Goal: Task Accomplishment & Management: Use online tool/utility

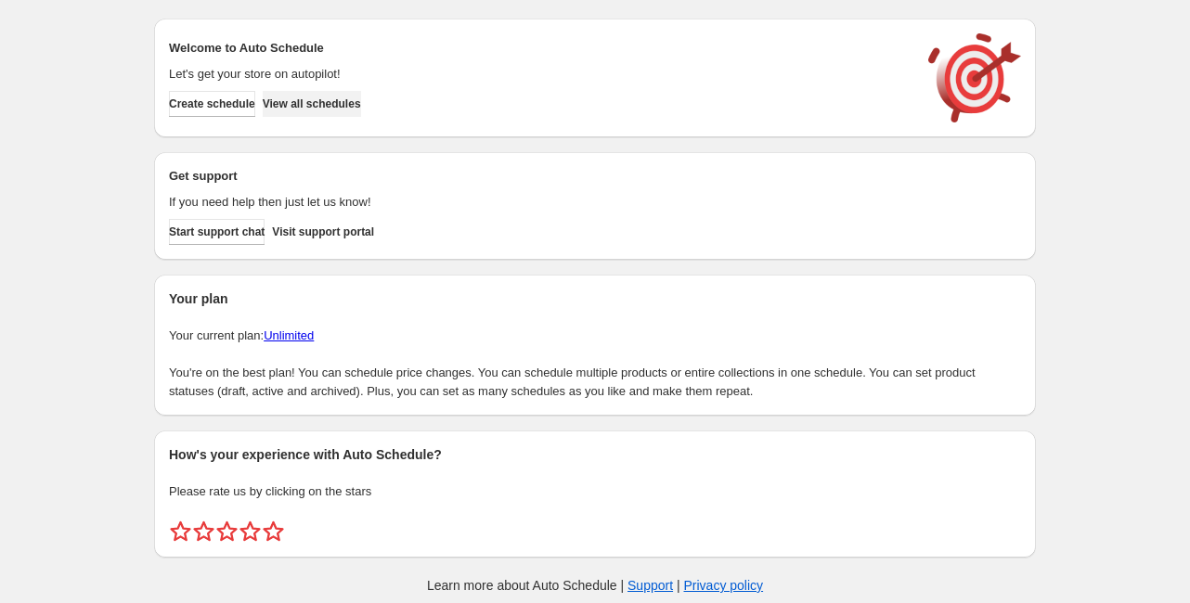
click at [361, 97] on span "View all schedules" at bounding box center [312, 104] width 98 height 15
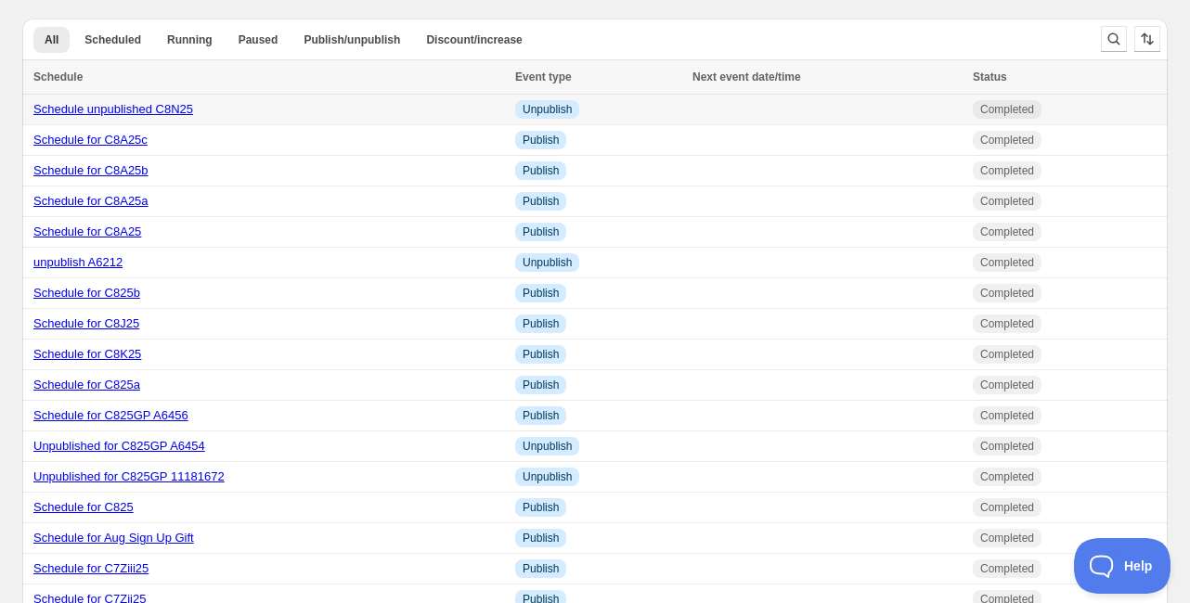
click at [160, 118] on td "Schedule unpublished C8N25" at bounding box center [265, 110] width 487 height 31
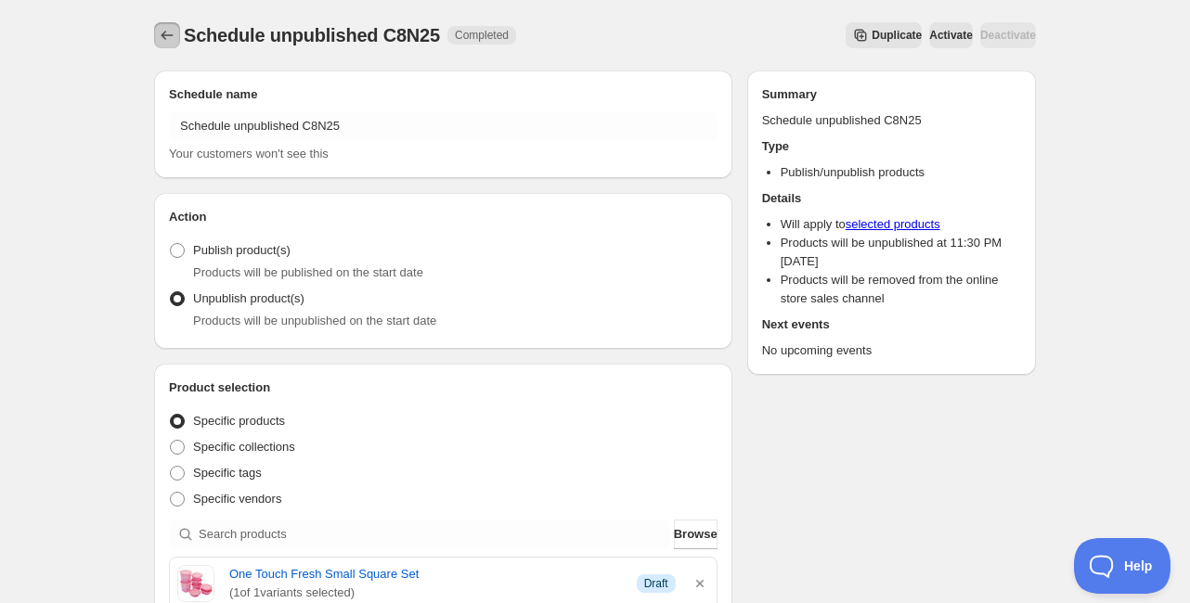
click at [171, 25] on button "Schedules" at bounding box center [167, 35] width 26 height 26
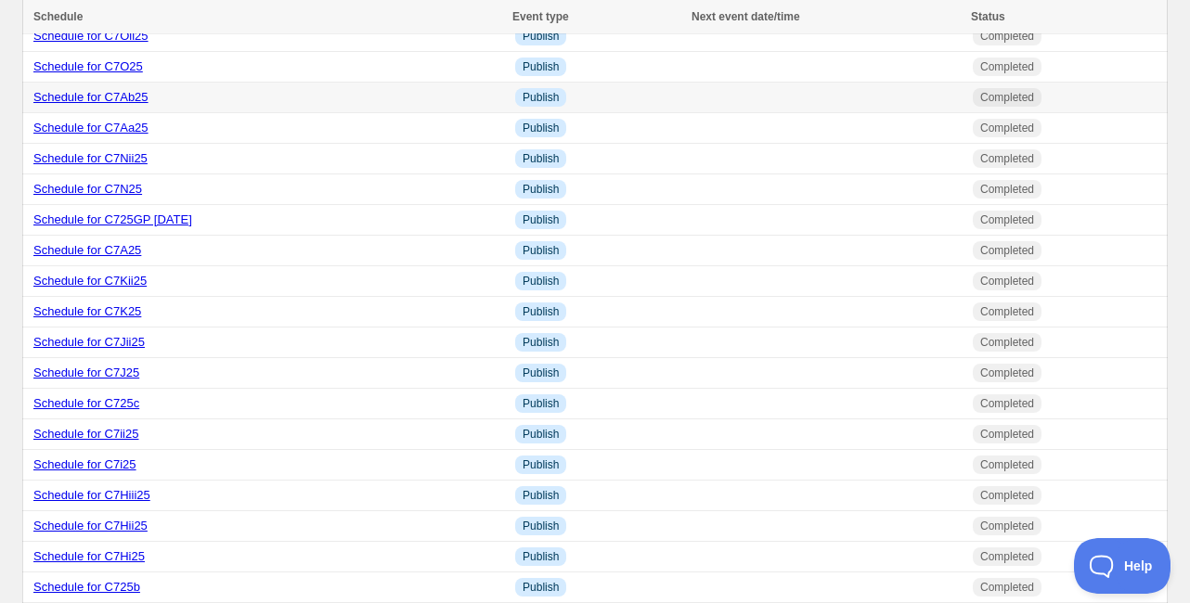
scroll to position [1114, 0]
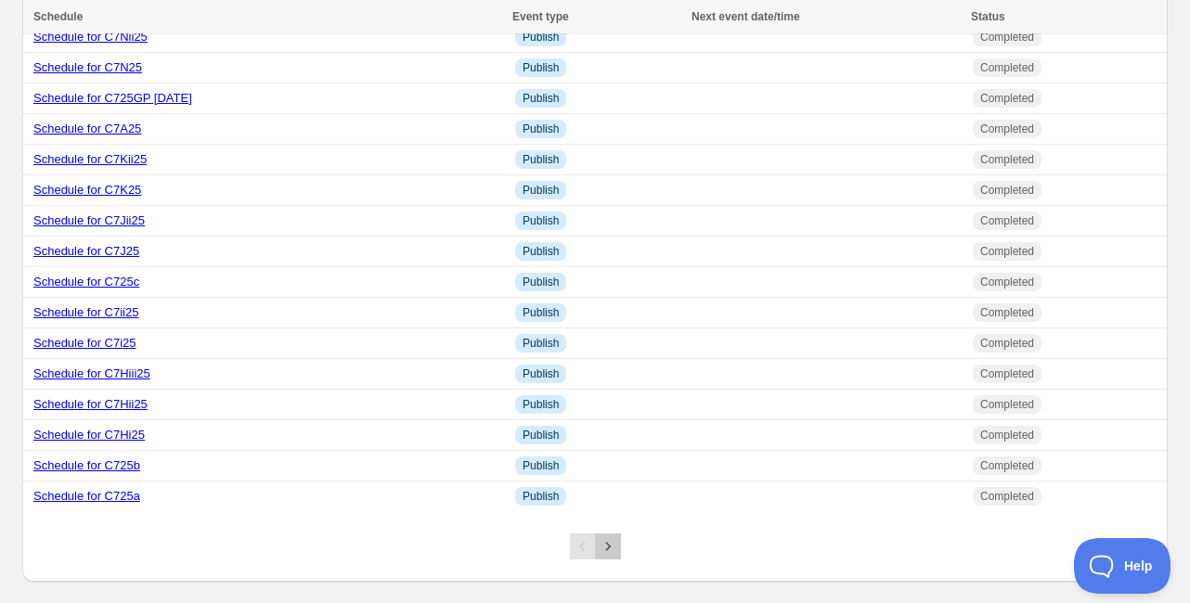
click at [603, 556] on icon "Next" at bounding box center [608, 546] width 19 height 19
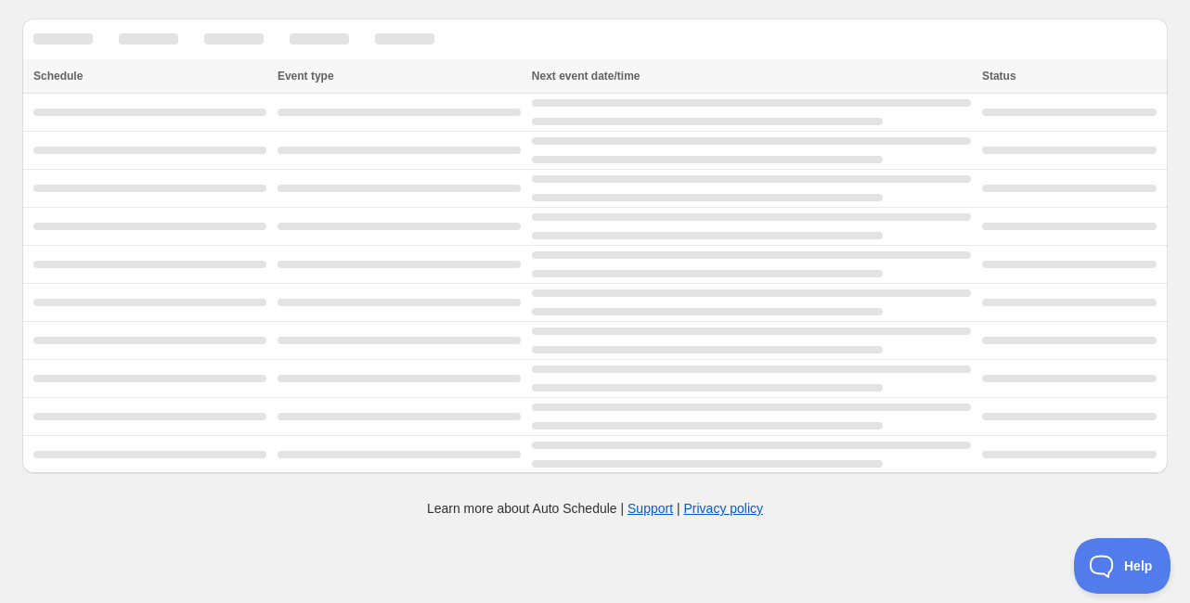
scroll to position [0, 0]
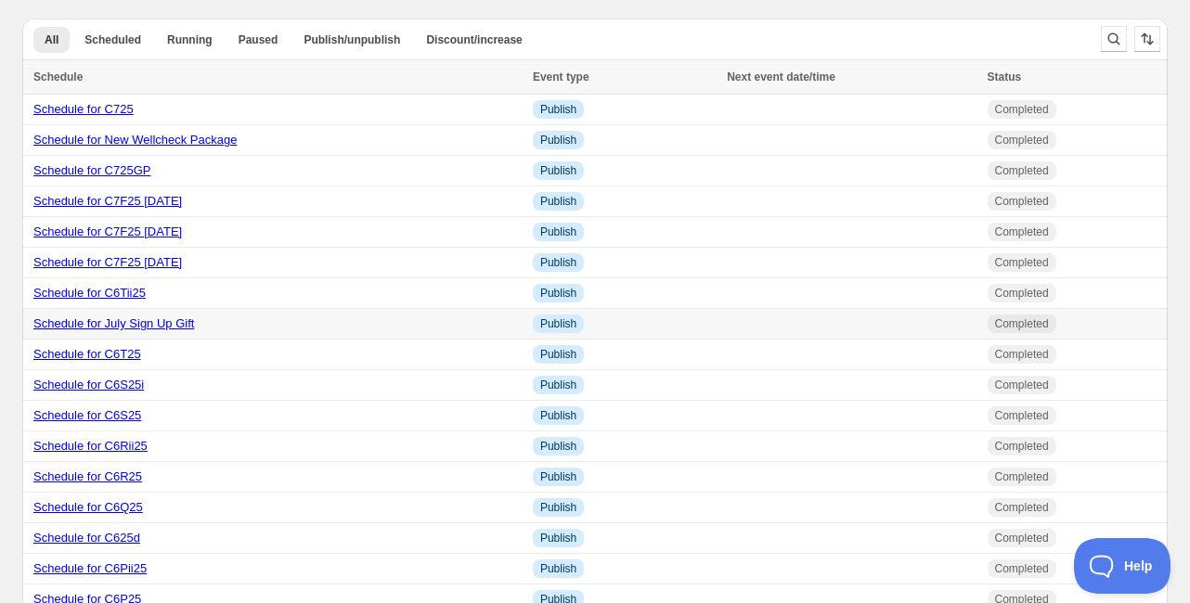
click at [149, 324] on link "Schedule for July Sign Up Gift" at bounding box center [113, 324] width 161 height 14
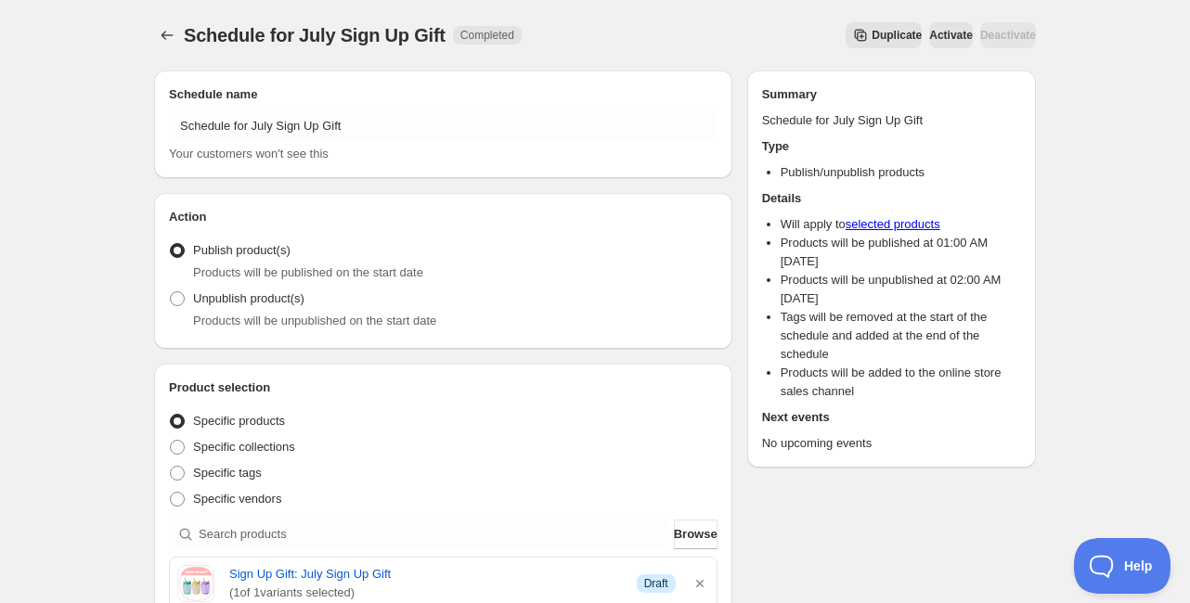
click at [872, 41] on span "Duplicate" at bounding box center [897, 35] width 50 height 15
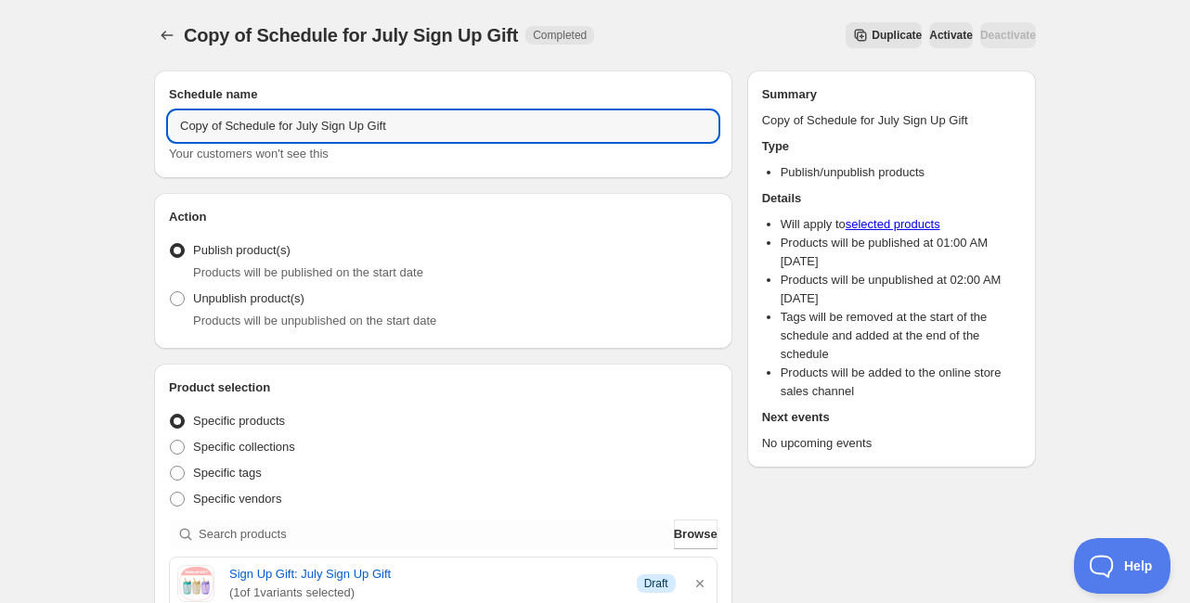
drag, startPoint x: 227, startPoint y: 128, endPoint x: -18, endPoint y: 151, distance: 245.2
click at [0, 151] on html "Copy of Schedule for July Sign Up Gift. This page is ready Copy of Schedule for…" at bounding box center [595, 301] width 1190 height 603
drag, startPoint x: 253, startPoint y: 126, endPoint x: 278, endPoint y: 128, distance: 25.1
click at [278, 128] on input "Schedule for July Sign Up Gift" at bounding box center [443, 126] width 549 height 30
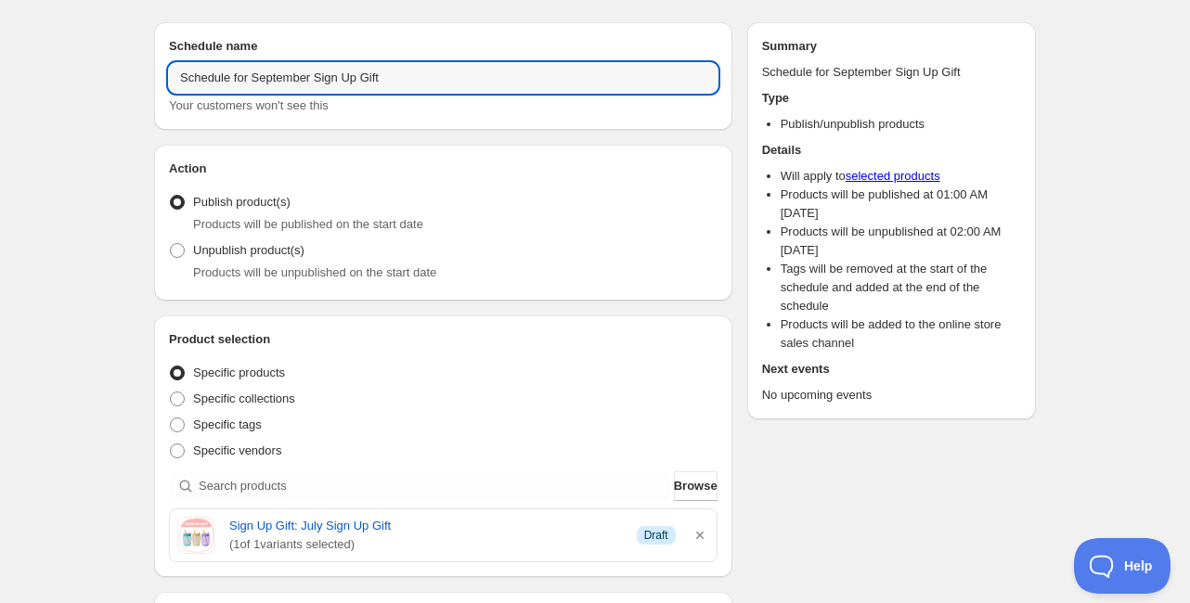
scroll to position [74, 0]
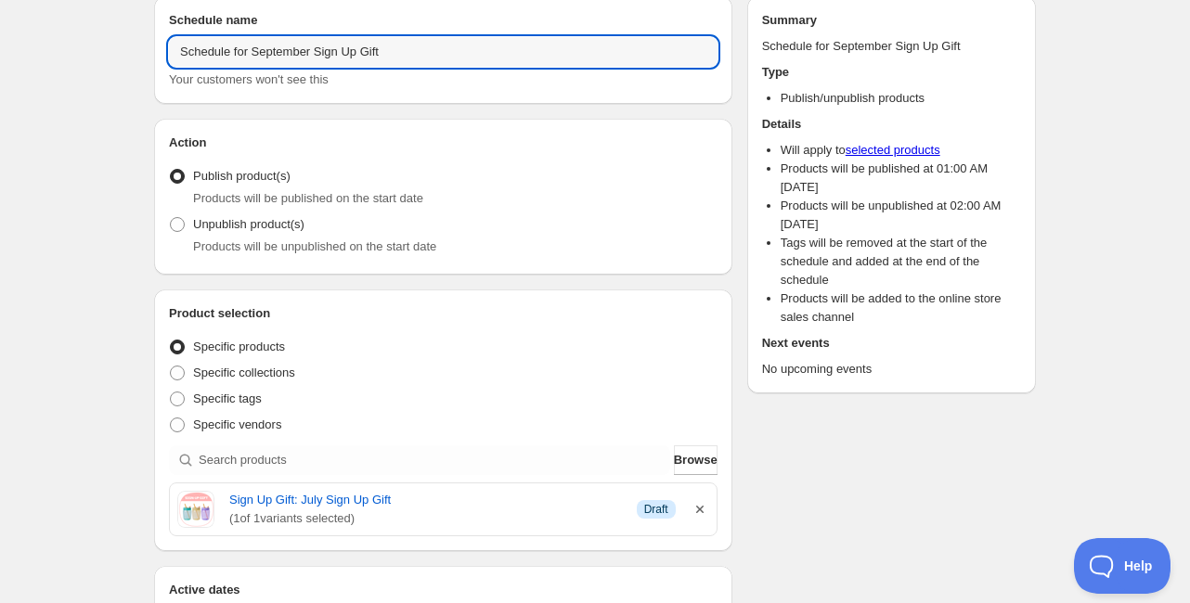
type input "Schedule for September Sign Up Gift"
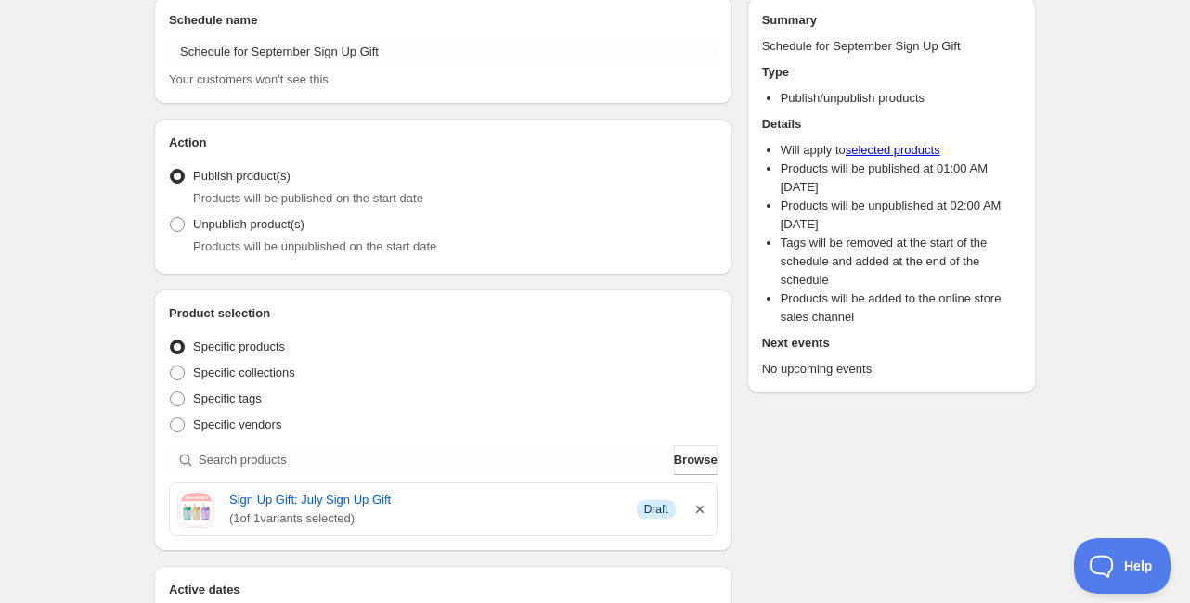
click at [700, 509] on icon "button" at bounding box center [699, 509] width 7 height 7
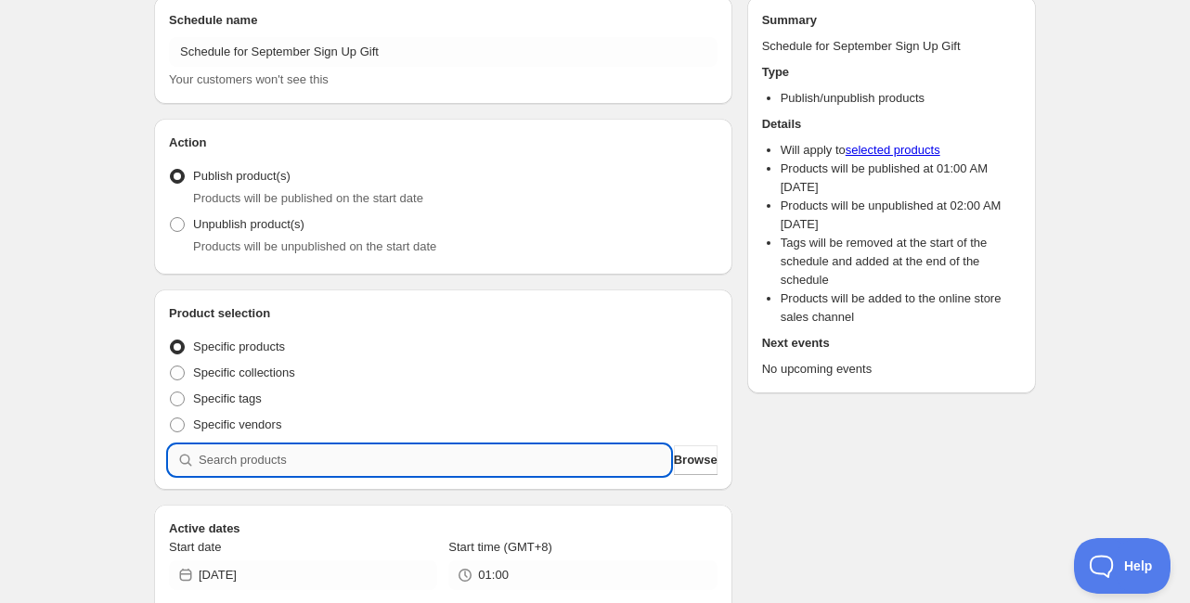
click at [365, 467] on input "search" at bounding box center [435, 461] width 472 height 30
type input "S"
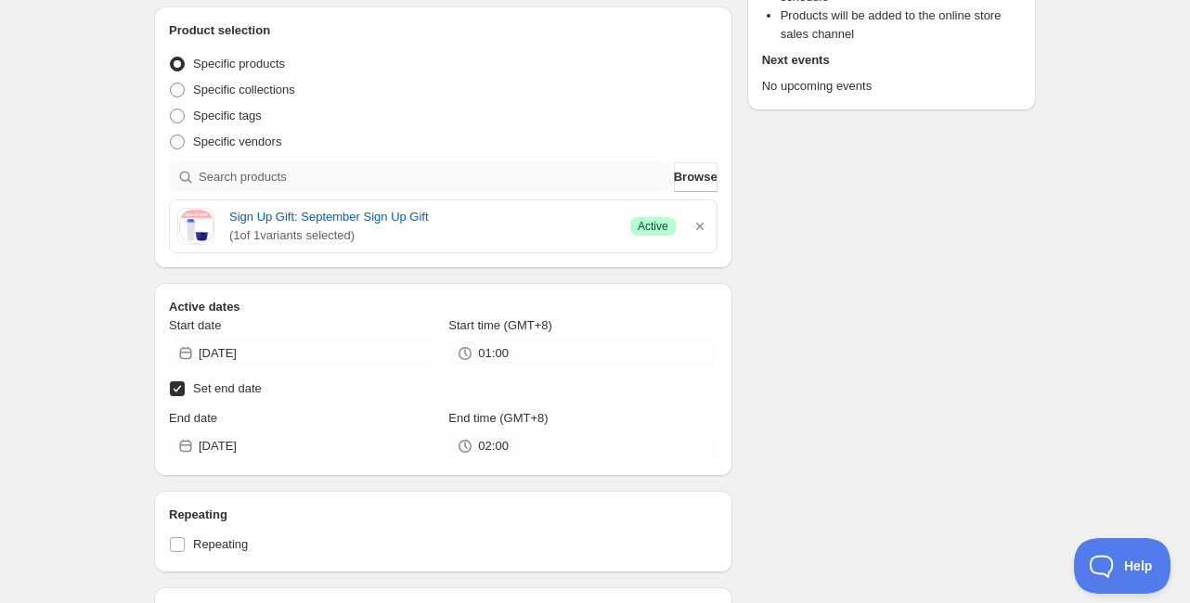
scroll to position [371, 0]
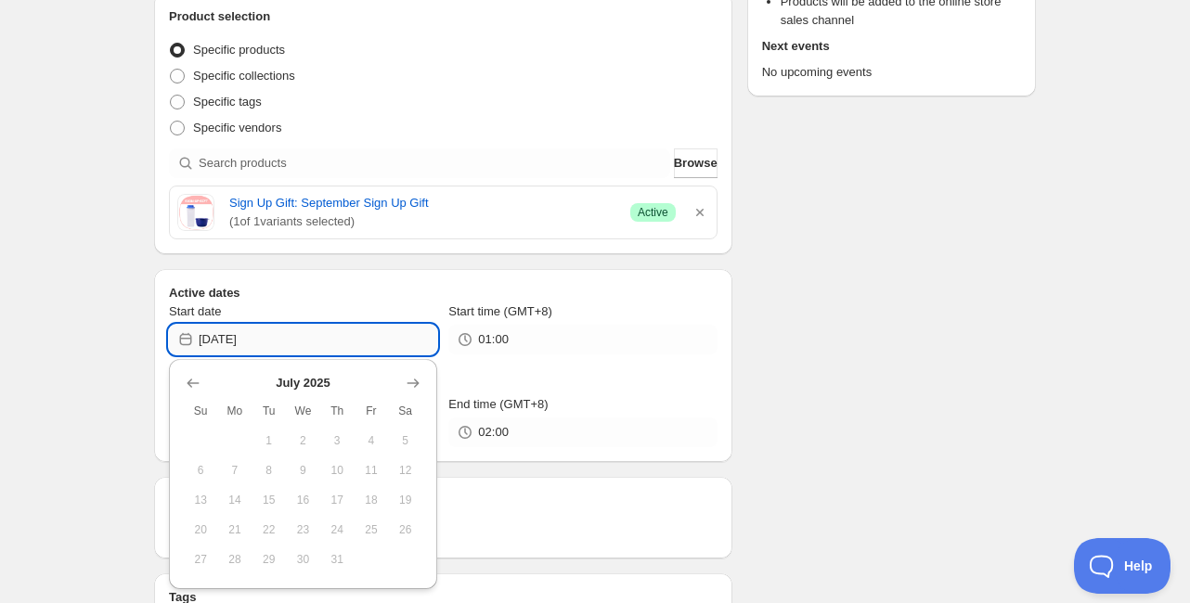
click at [332, 347] on input "2025-07-01" at bounding box center [318, 340] width 239 height 30
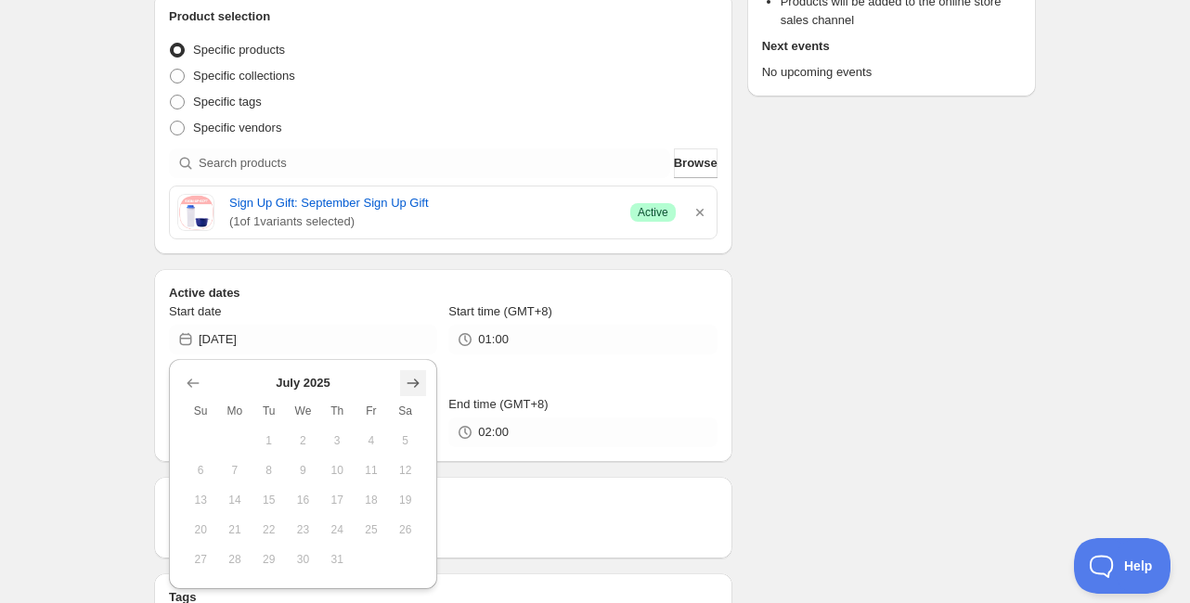
click at [415, 385] on icon "Show next month, August 2025" at bounding box center [413, 383] width 19 height 19
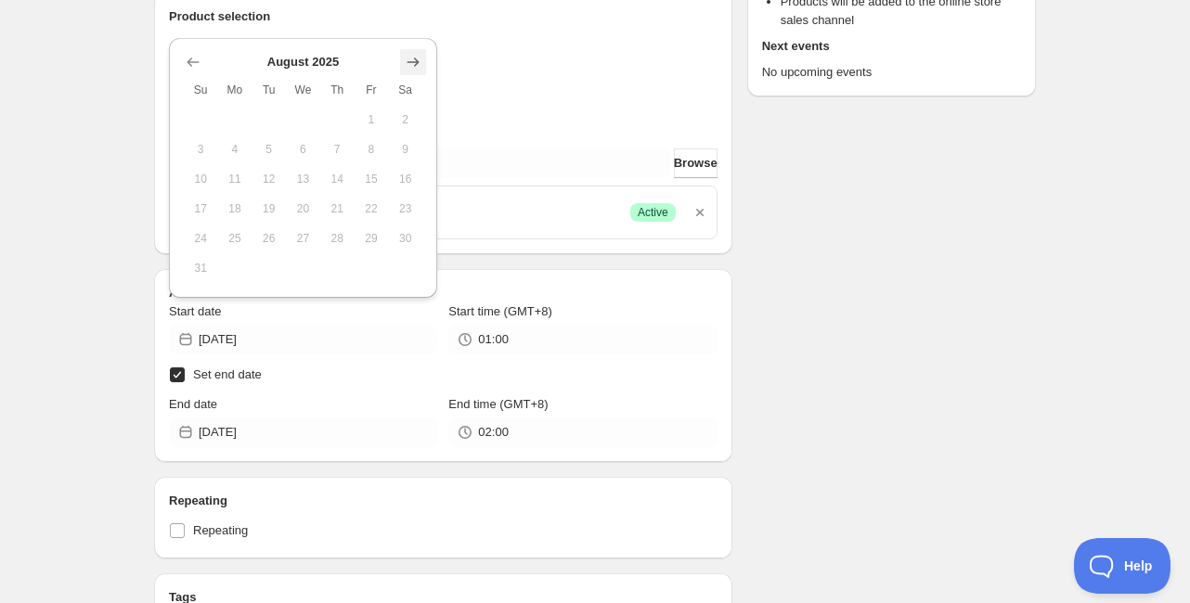
click at [412, 67] on icon "Show next month, September 2025" at bounding box center [413, 62] width 19 height 19
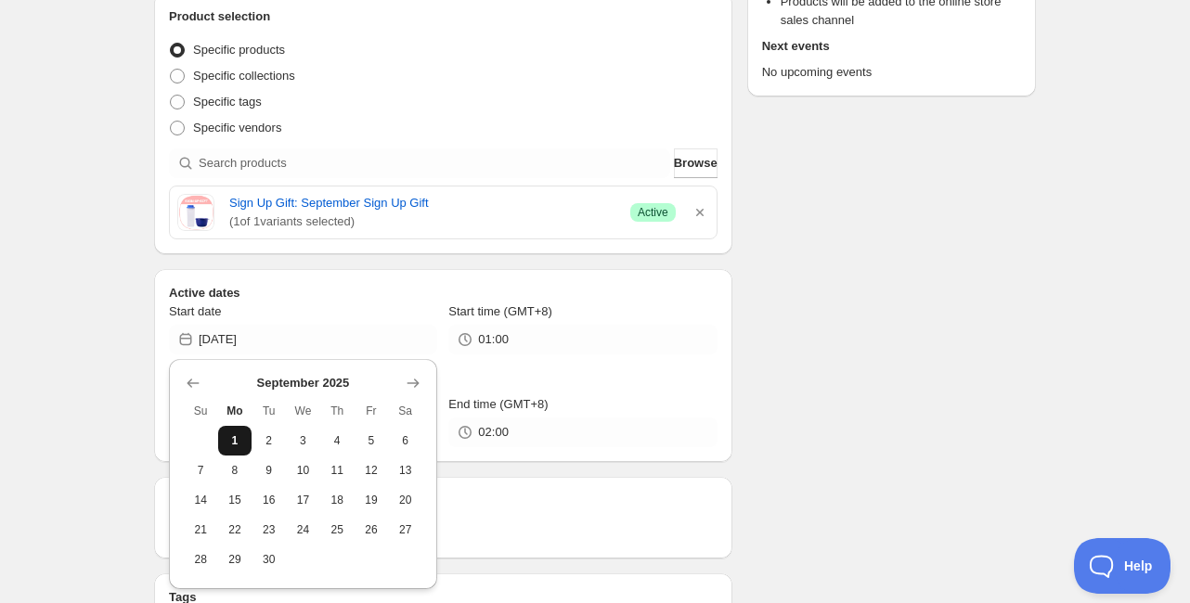
click at [243, 439] on span "1" at bounding box center [235, 441] width 19 height 15
type input "2025-09-01"
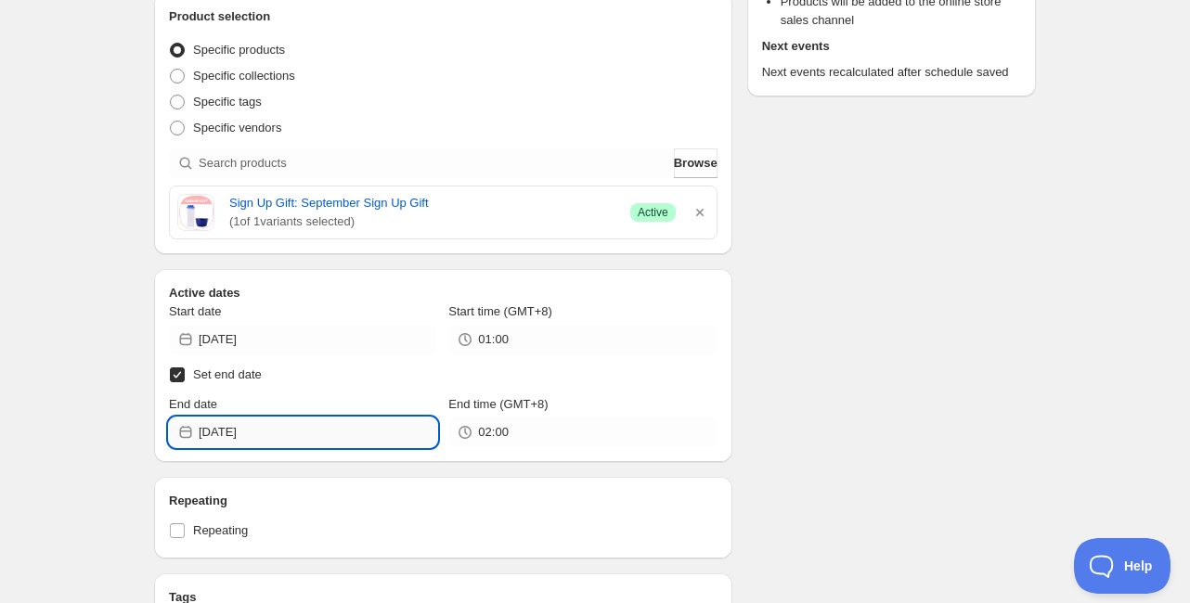
click at [266, 433] on input "2025-09-03" at bounding box center [318, 433] width 239 height 30
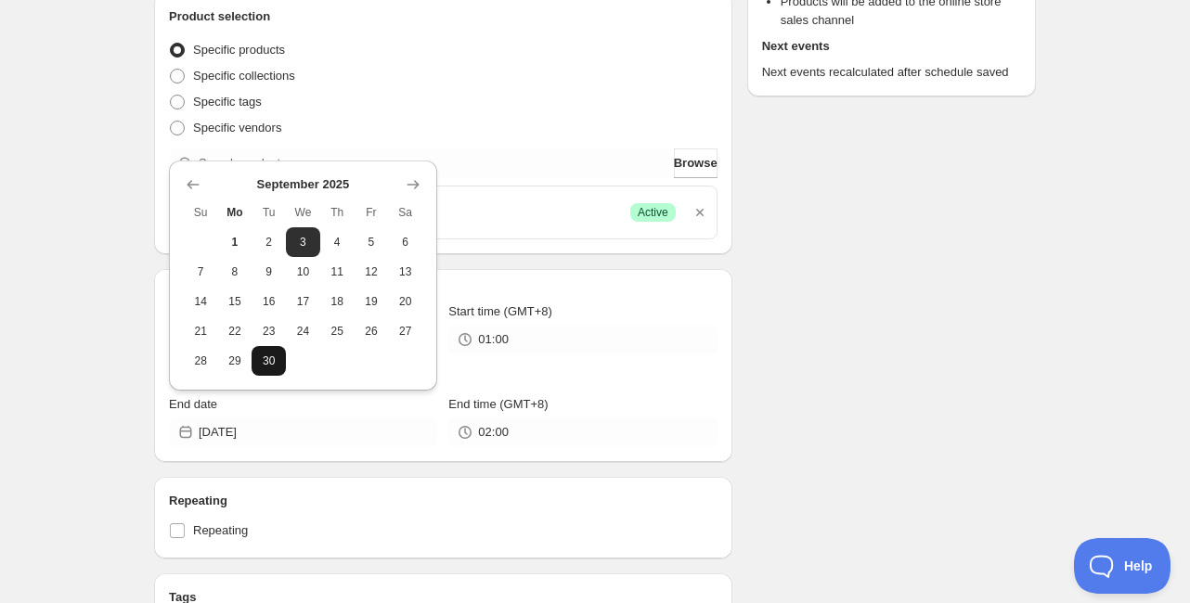
click at [275, 367] on span "30" at bounding box center [268, 361] width 19 height 15
type input "2025-09-30"
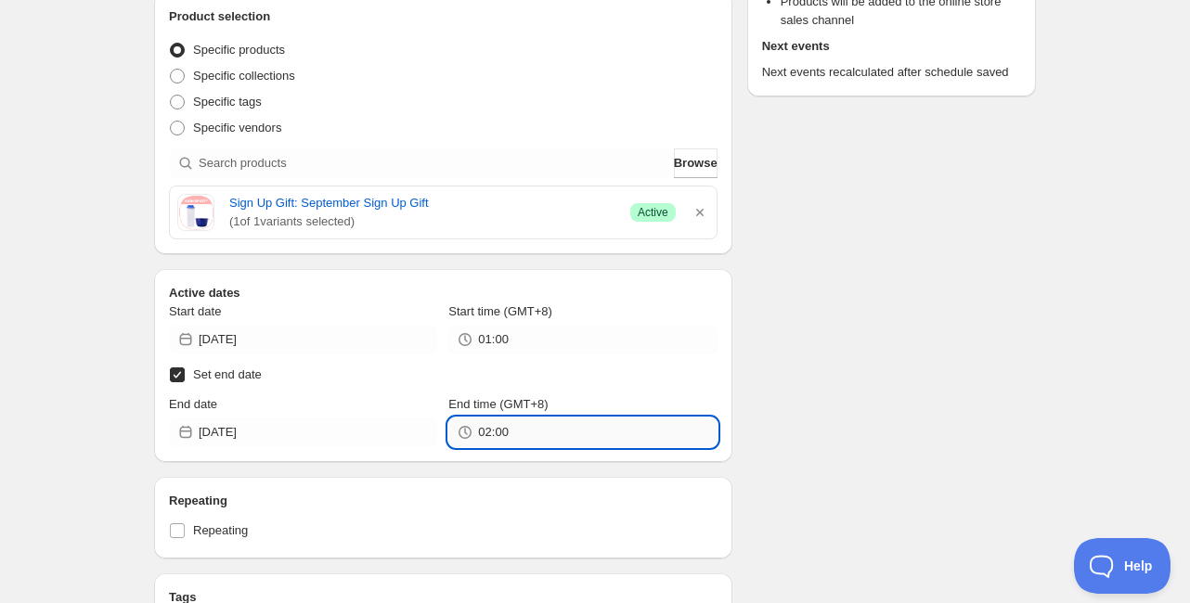
click at [526, 438] on input "02:00" at bounding box center [597, 433] width 239 height 30
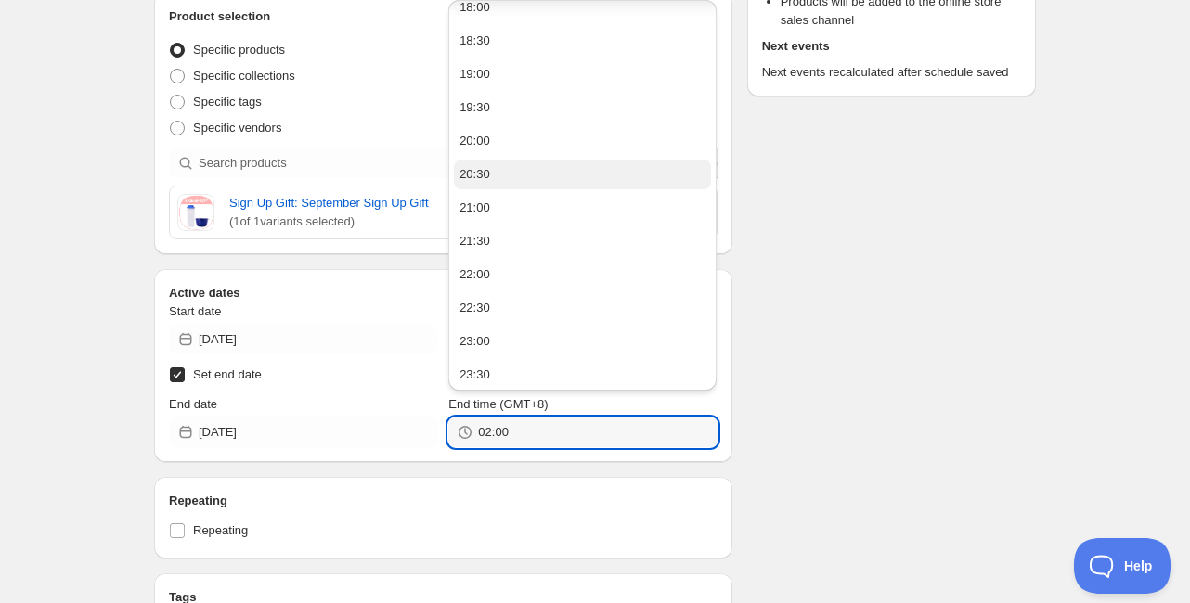
scroll to position [1221, 0]
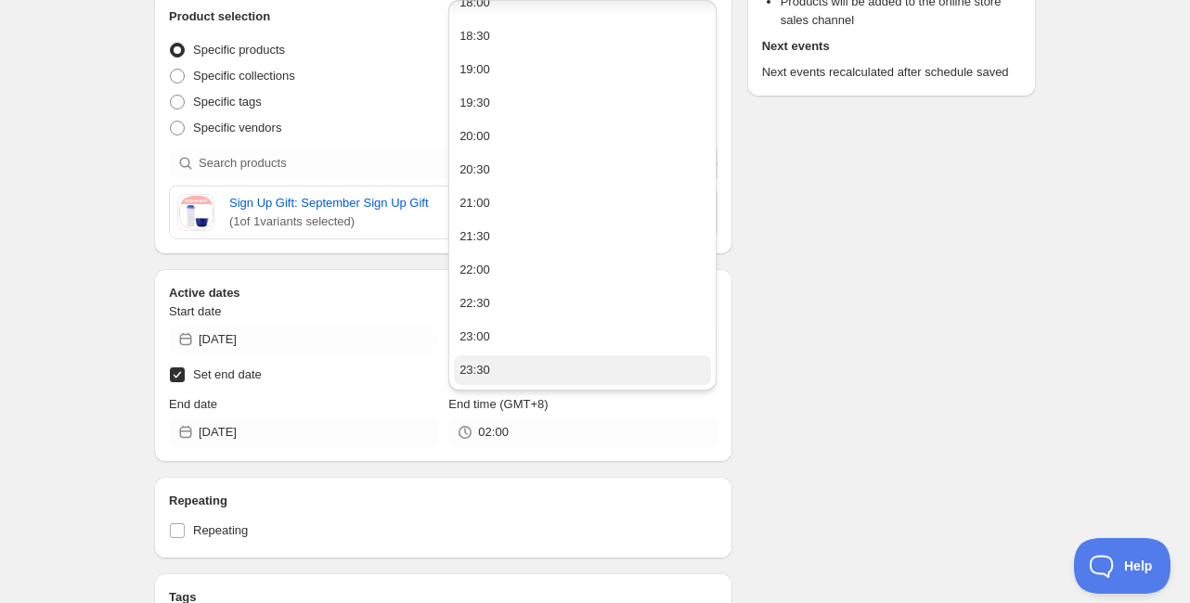
click at [549, 367] on button "23:30" at bounding box center [582, 371] width 257 height 30
type input "23:30"
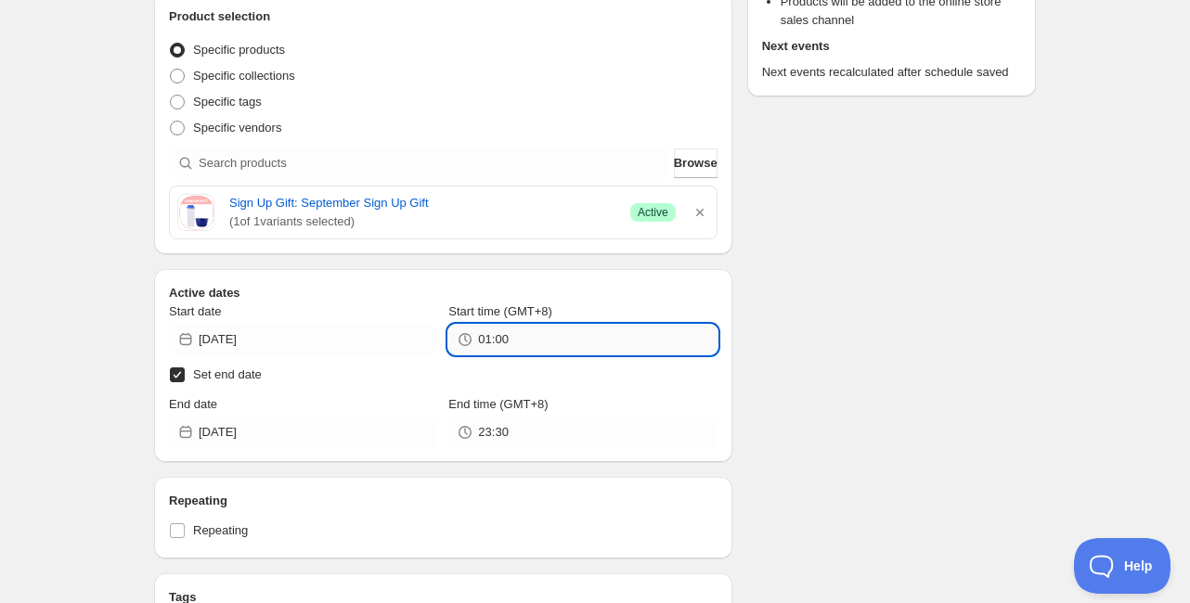
click at [488, 343] on input "01:00" at bounding box center [597, 340] width 239 height 30
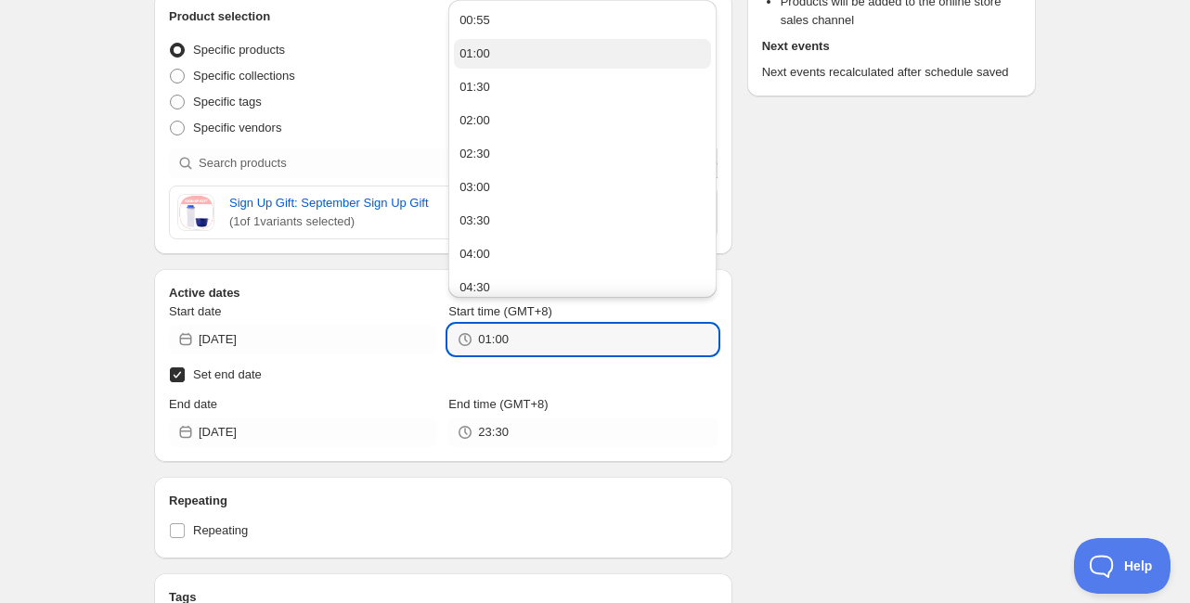
click at [483, 52] on div "01:00" at bounding box center [475, 54] width 31 height 19
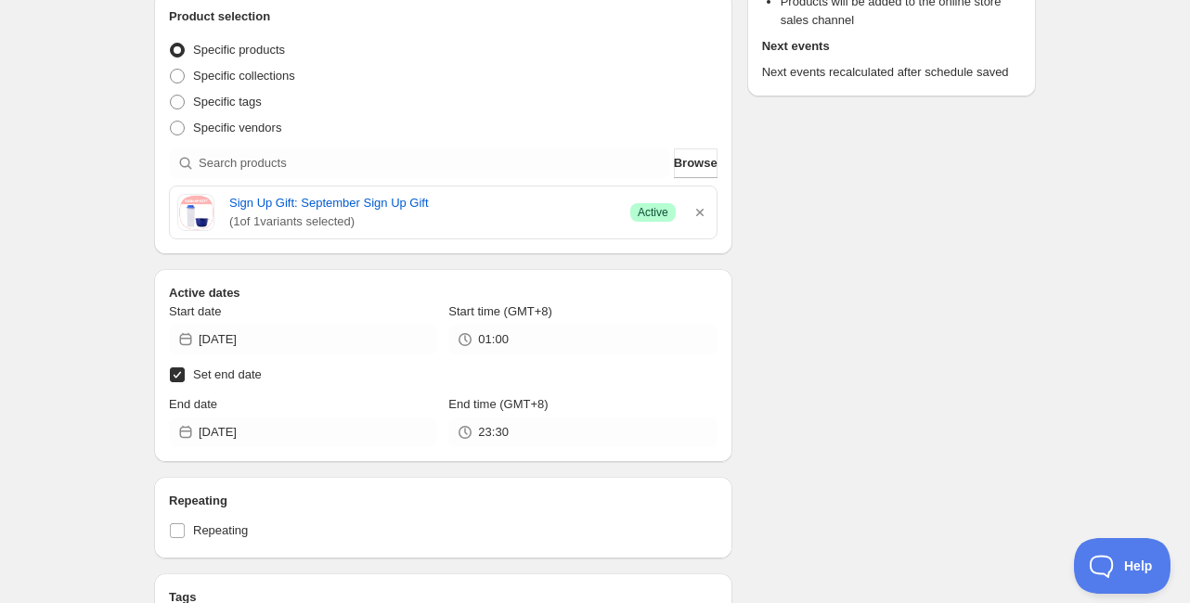
click at [771, 293] on div "Schedule name Schedule for September Sign Up Gift Your customers won't see this…" at bounding box center [587, 502] width 897 height 1636
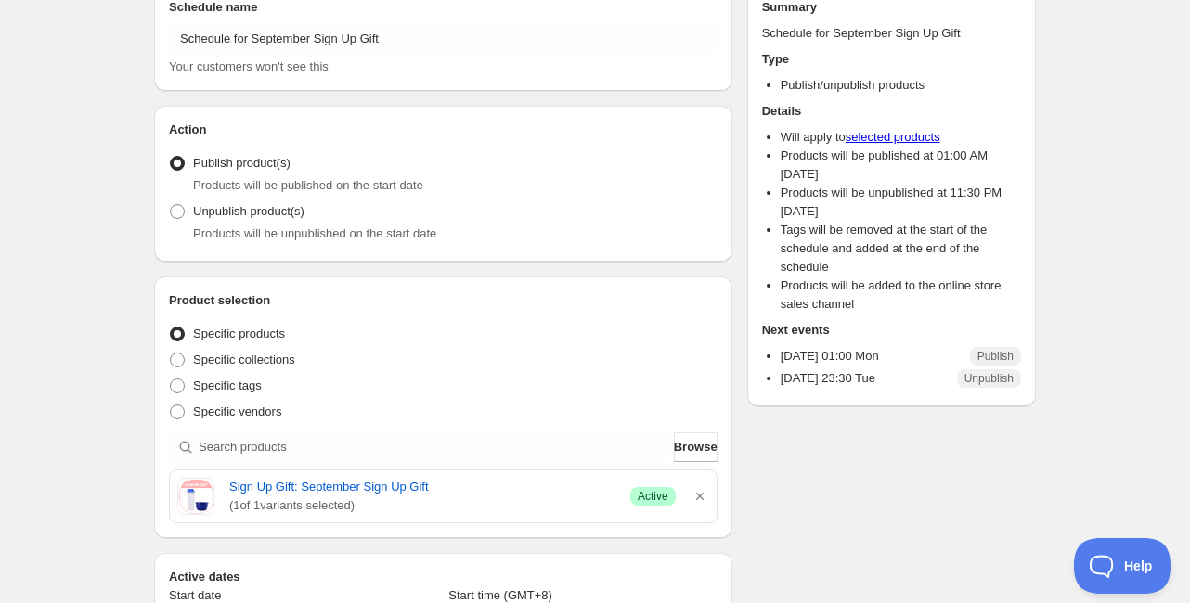
scroll to position [0, 0]
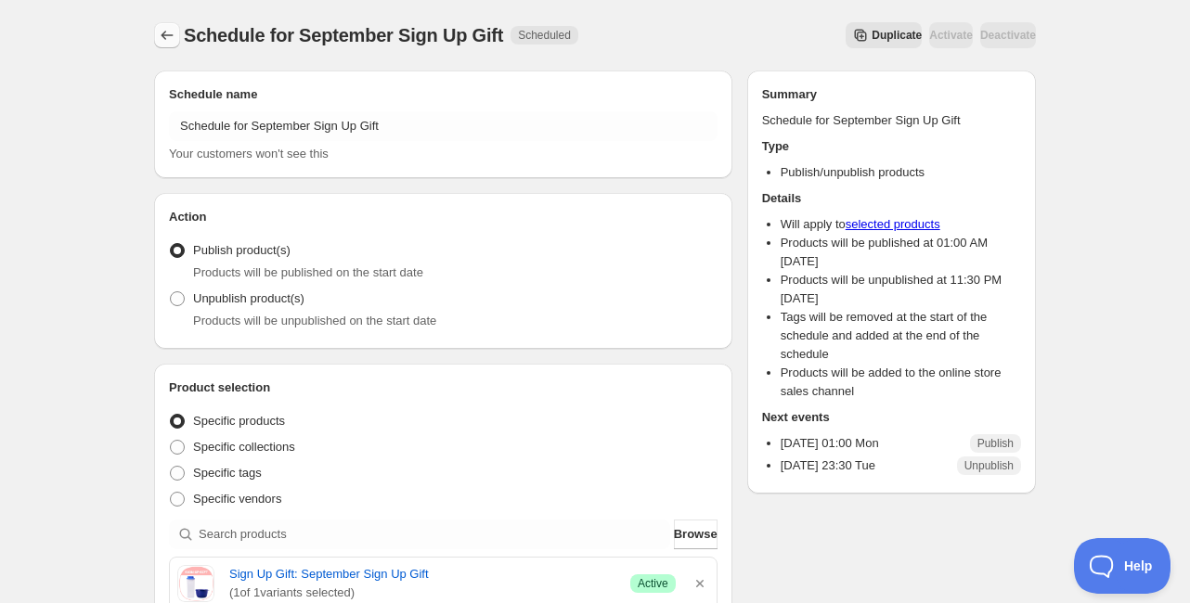
click at [167, 29] on icon "Schedules" at bounding box center [167, 35] width 19 height 19
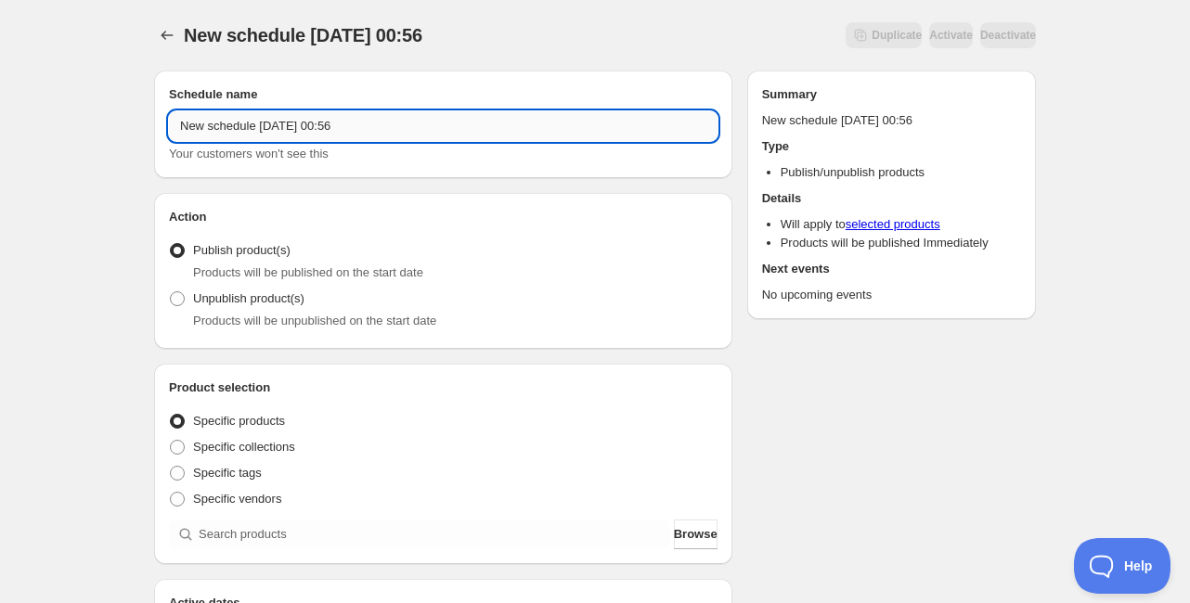
click at [345, 128] on input "New schedule Sep 01 2025 00:56" at bounding box center [443, 126] width 549 height 30
type input "Schedule for C925"
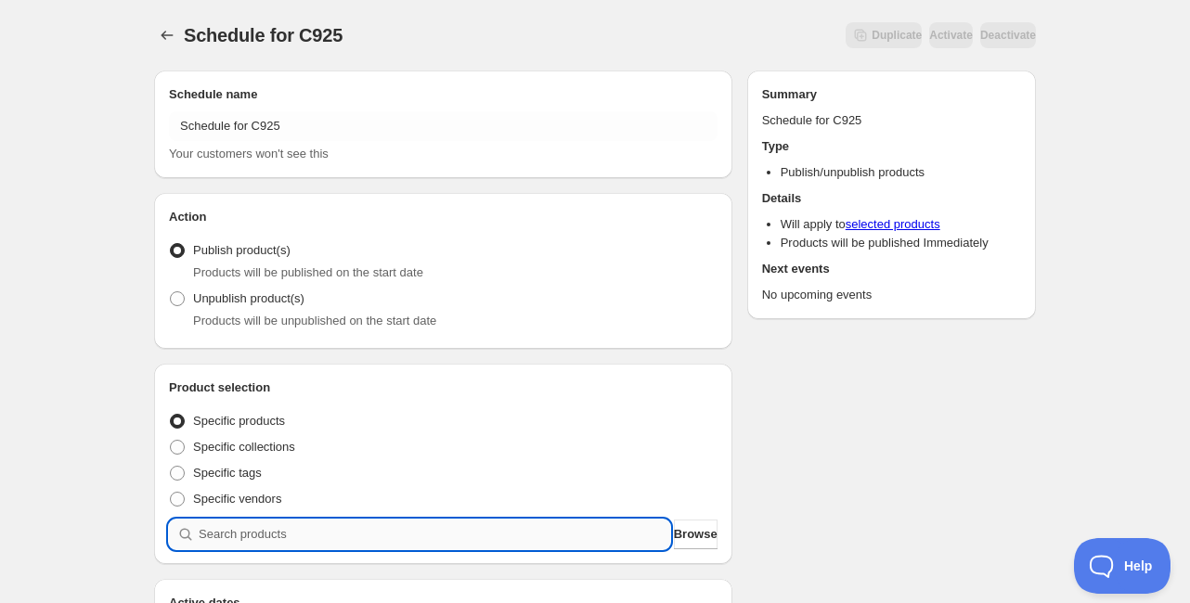
click at [297, 531] on input "search" at bounding box center [435, 535] width 472 height 30
type input "C"
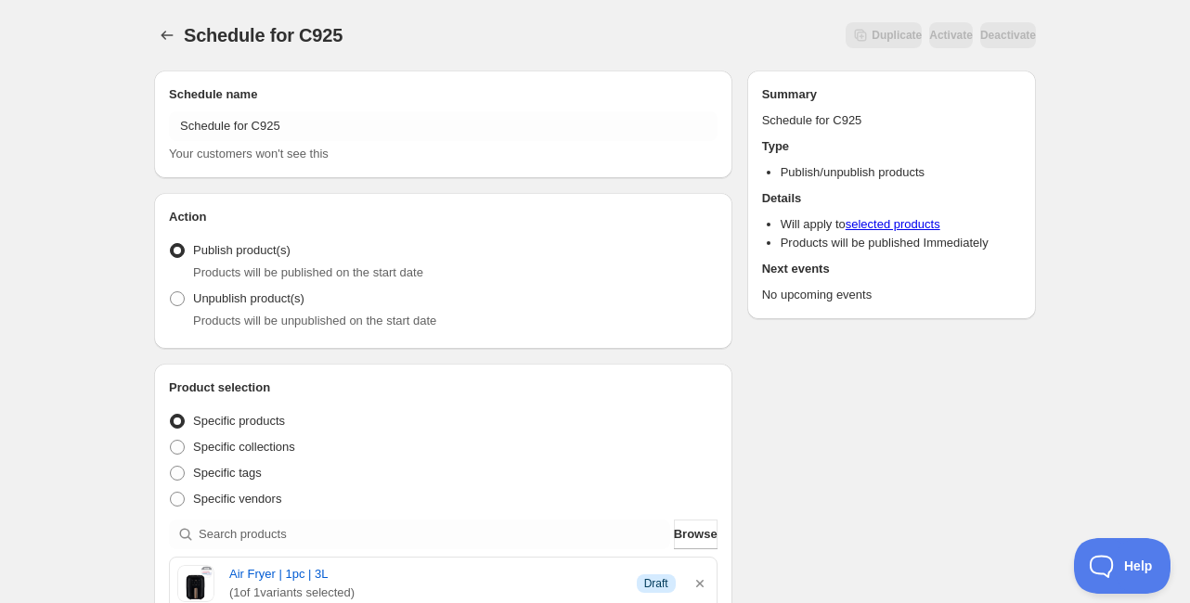
drag, startPoint x: 1121, startPoint y: 546, endPoint x: 1129, endPoint y: -2, distance: 547.8
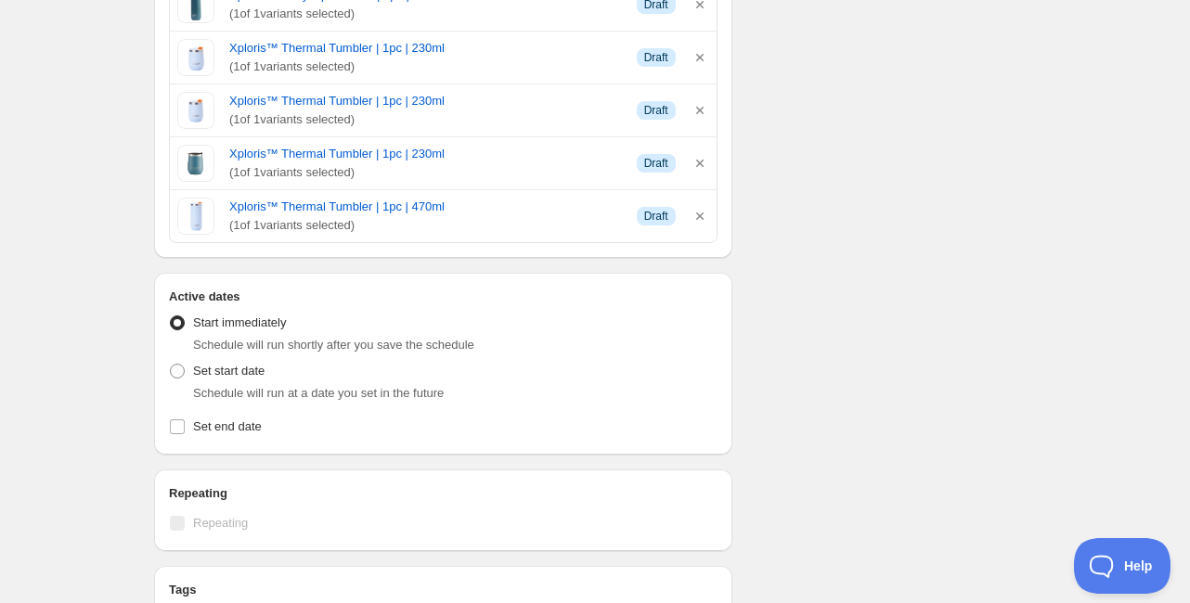
scroll to position [5199, 0]
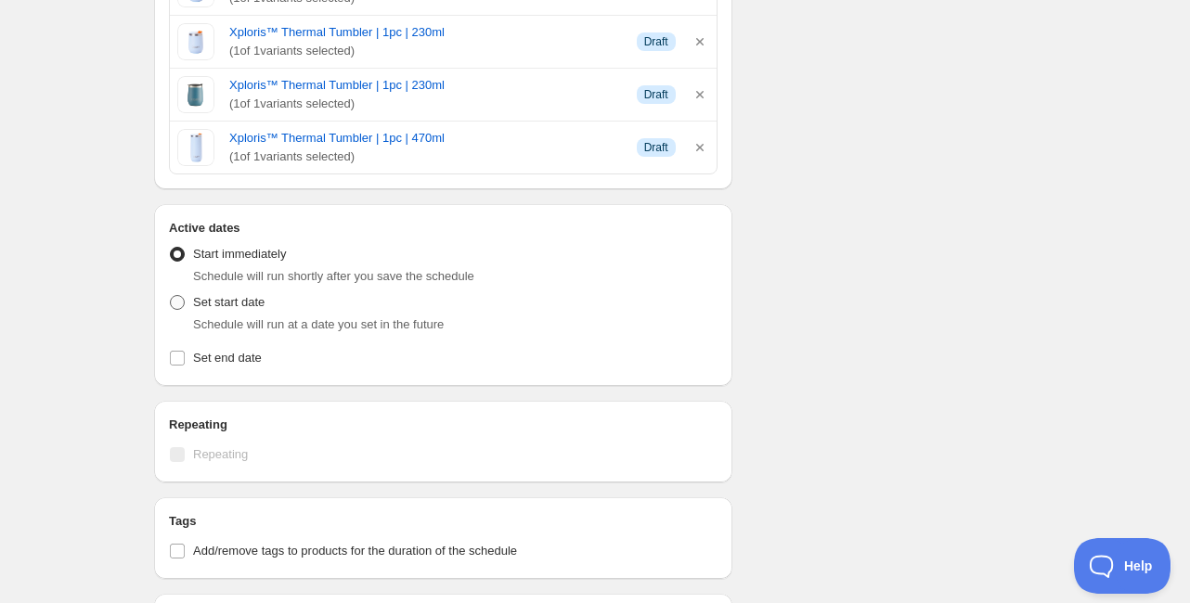
click at [238, 295] on span "Set start date" at bounding box center [228, 302] width 71 height 14
click at [171, 295] on input "Set start date" at bounding box center [170, 295] width 1 height 1
radio input "true"
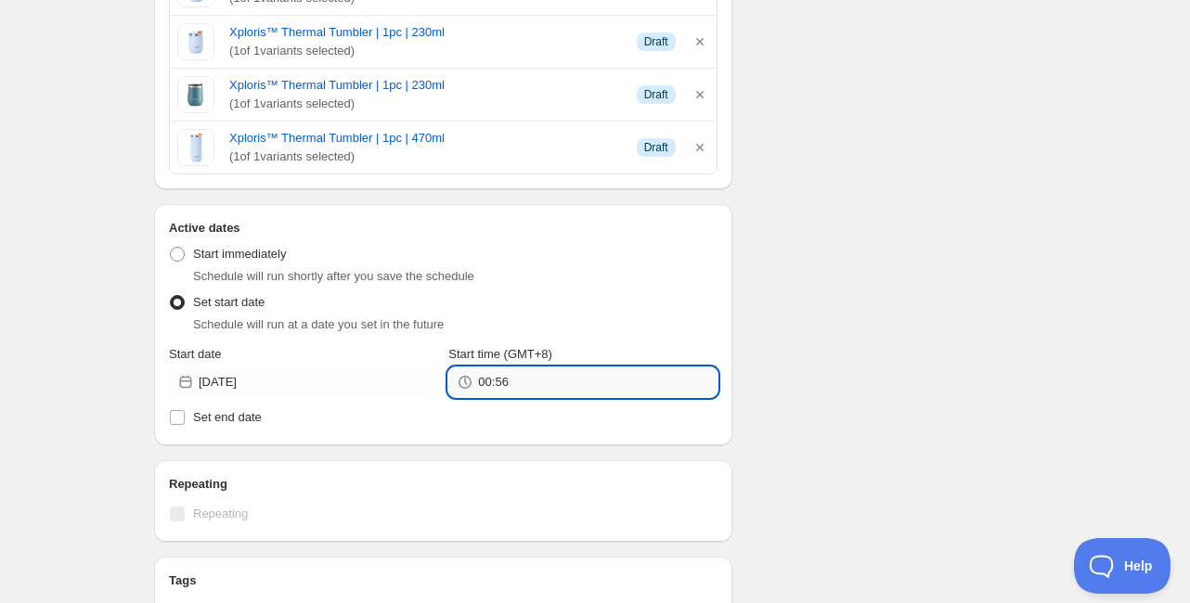
click at [486, 368] on input "00:56" at bounding box center [597, 383] width 239 height 30
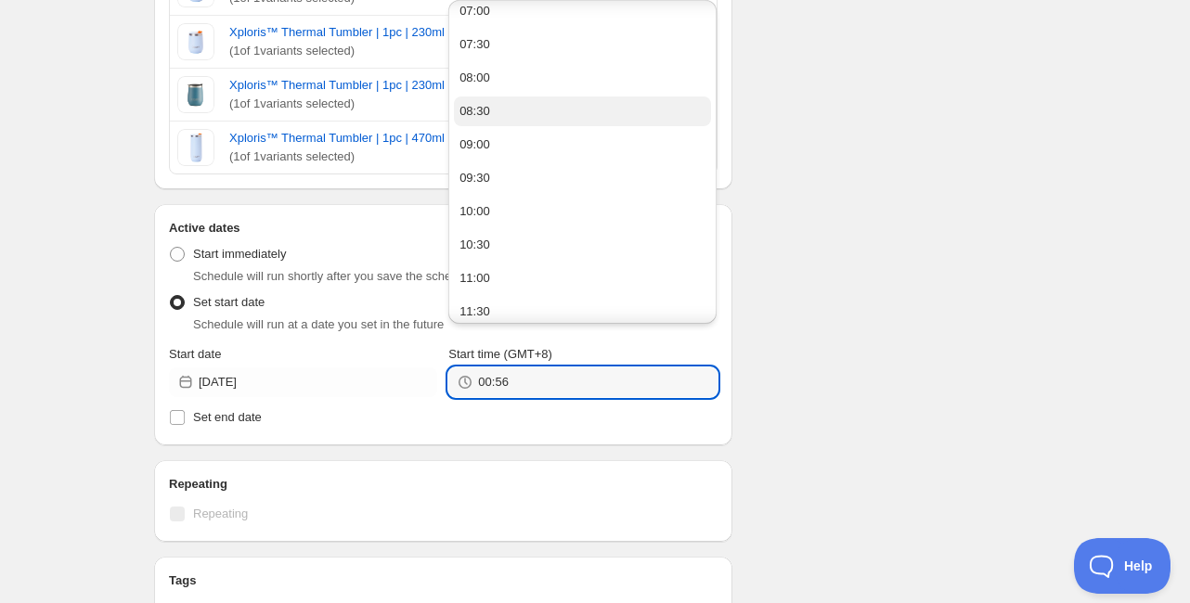
scroll to position [446, 0]
click at [479, 113] on div "08:30" at bounding box center [475, 109] width 31 height 19
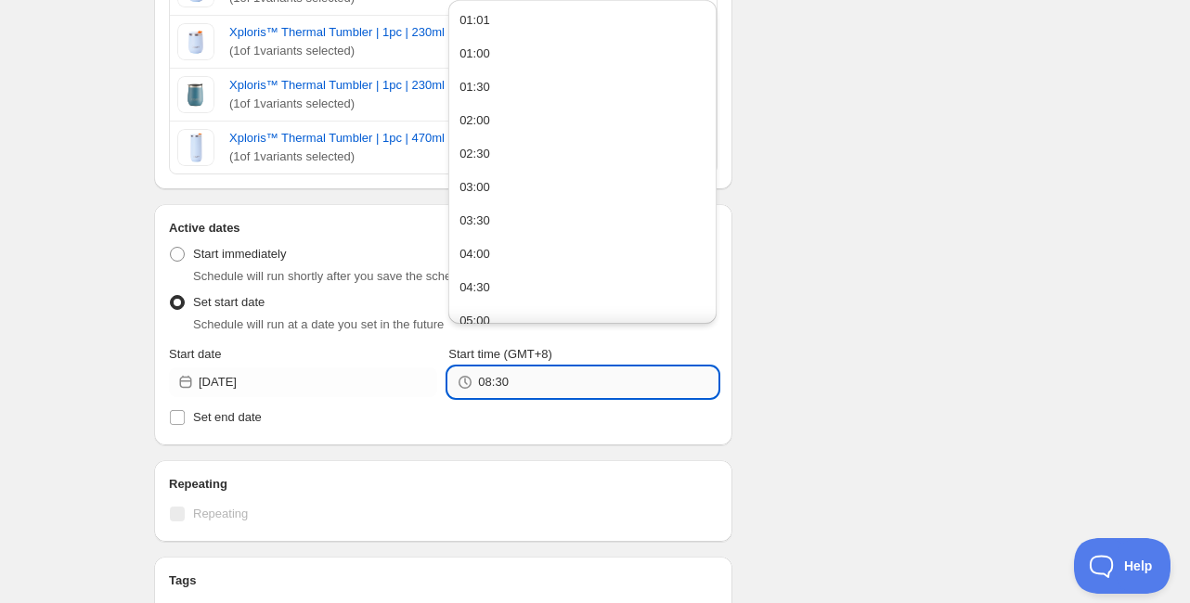
drag, startPoint x: 499, startPoint y: 368, endPoint x: 517, endPoint y: 368, distance: 18.6
click at [517, 368] on input "08:30" at bounding box center [597, 383] width 239 height 30
type input "08:58"
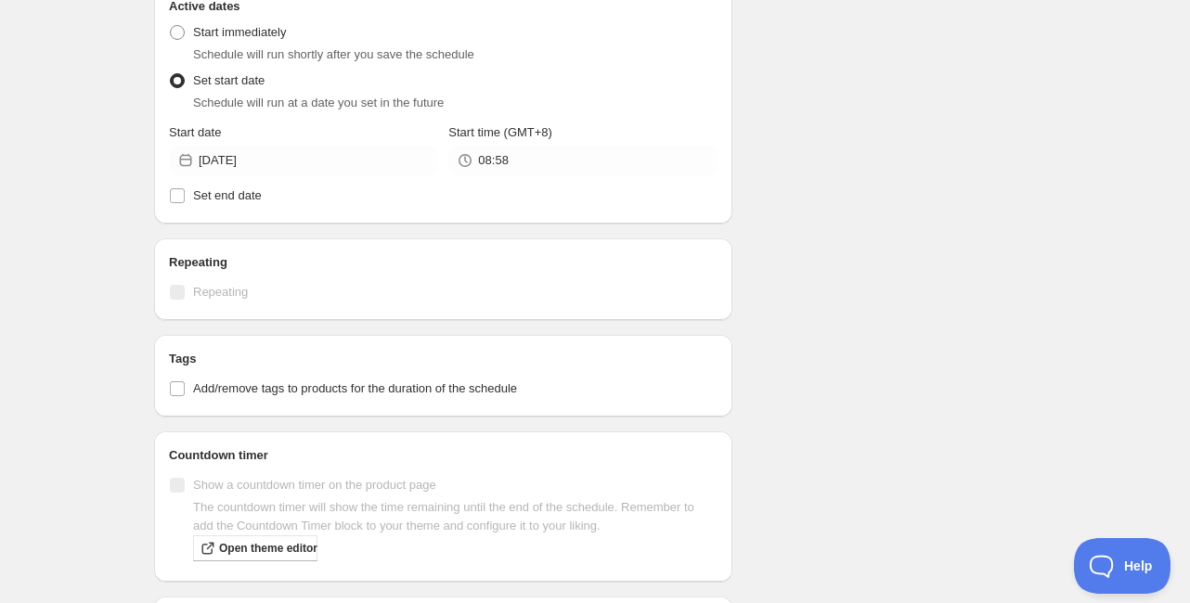
scroll to position [5421, 0]
click at [245, 188] on span "Set end date" at bounding box center [227, 195] width 69 height 14
click at [185, 188] on input "Set end date" at bounding box center [177, 195] width 15 height 15
checkbox input "true"
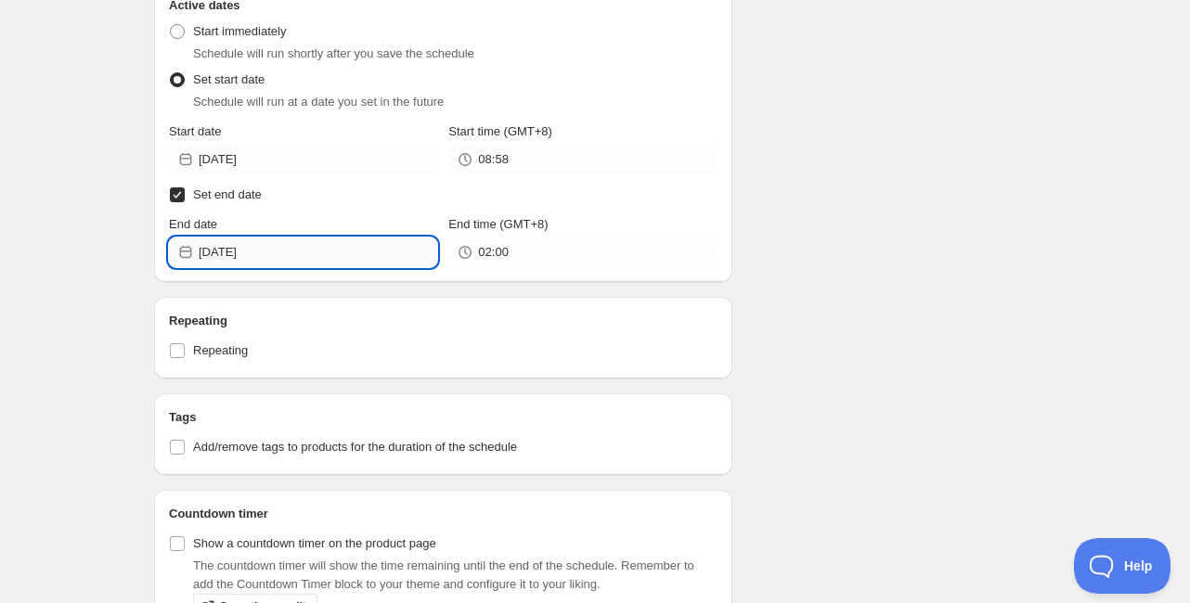
click at [261, 246] on input "2025-09-02" at bounding box center [318, 253] width 239 height 30
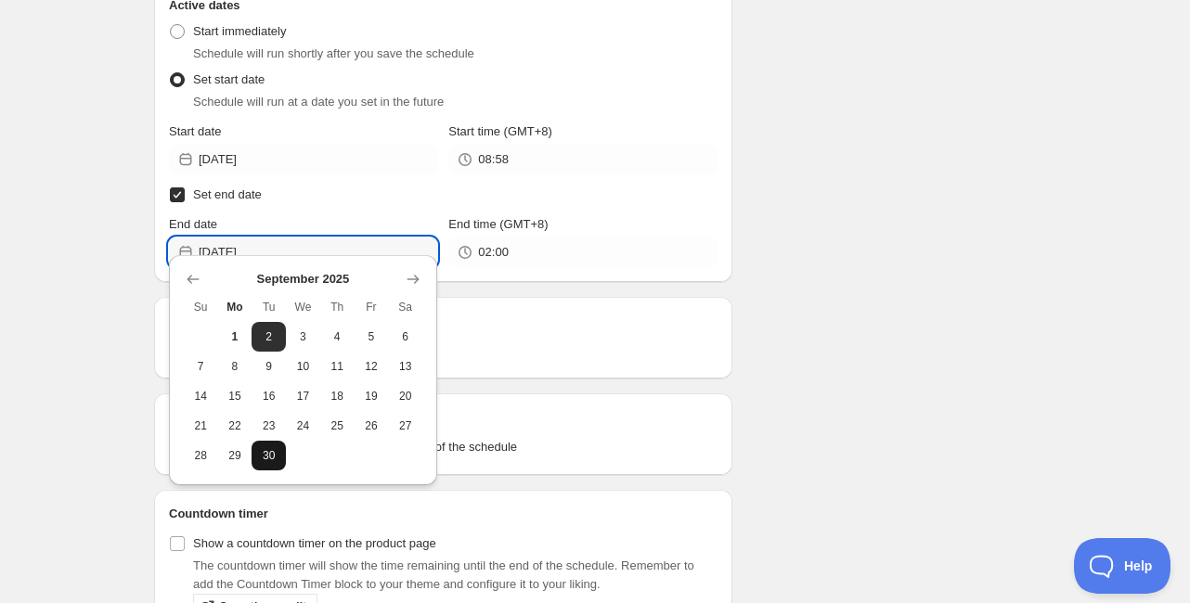
click at [265, 459] on span "30" at bounding box center [268, 455] width 19 height 15
type input "2025-09-30"
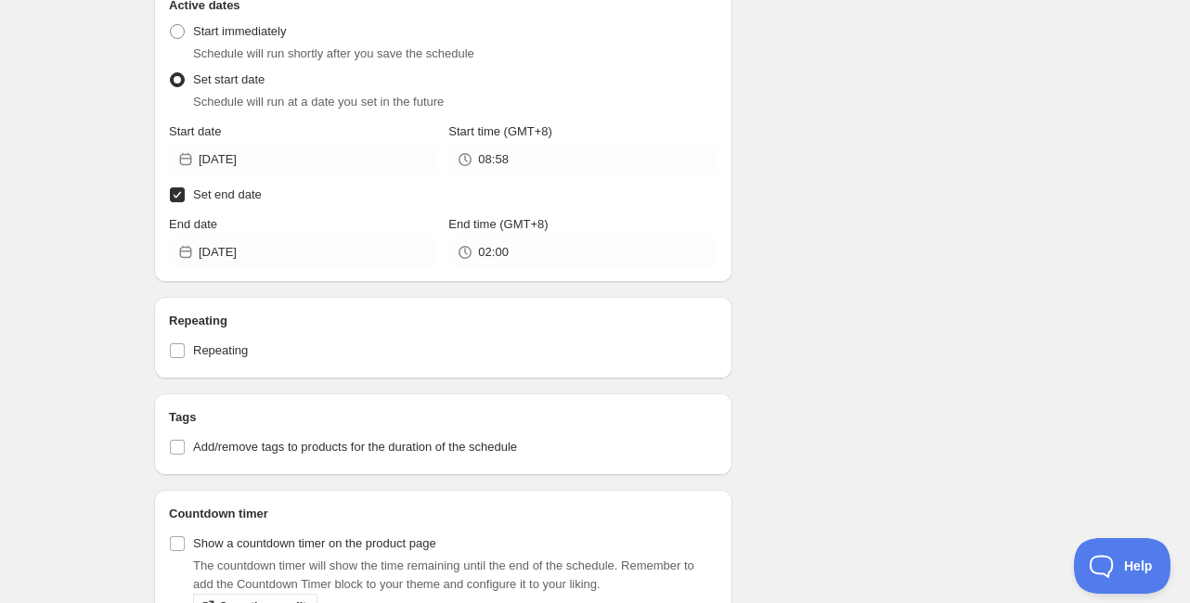
click at [532, 217] on span "End time (GMT+8)" at bounding box center [497, 224] width 99 height 14
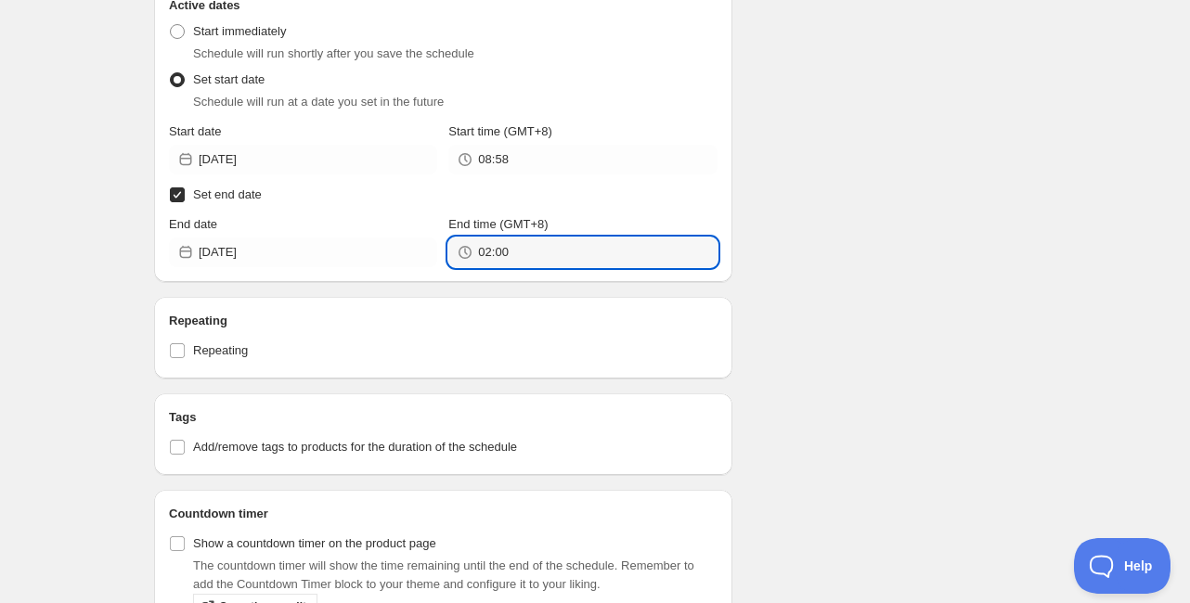
click at [532, 238] on input "02:00" at bounding box center [597, 253] width 239 height 30
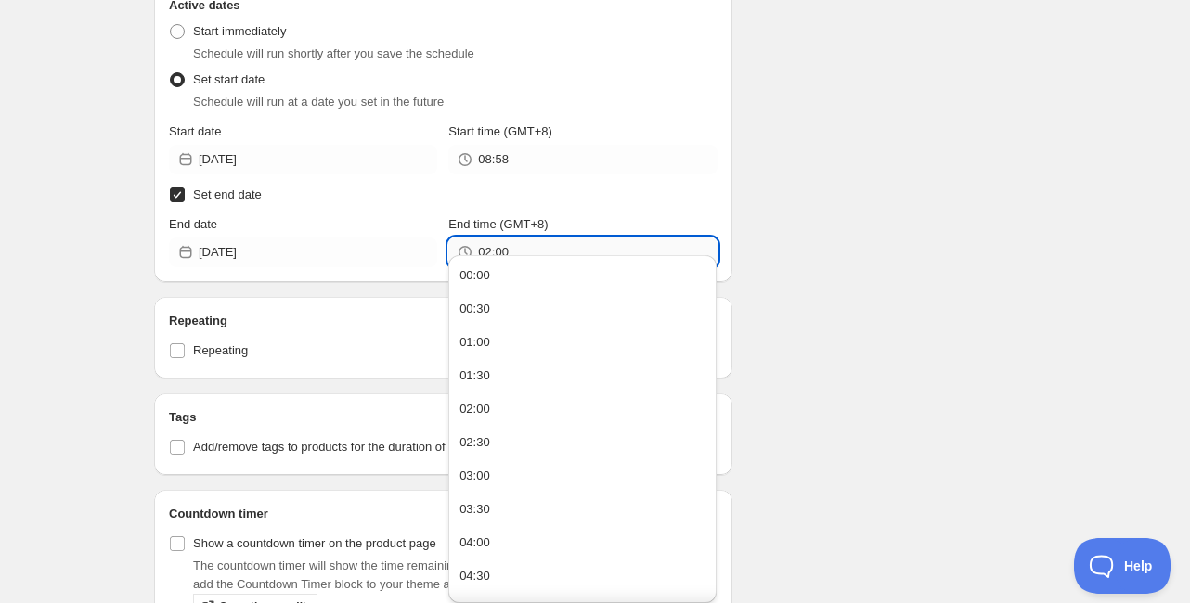
click at [531, 238] on input "02:00" at bounding box center [597, 253] width 239 height 30
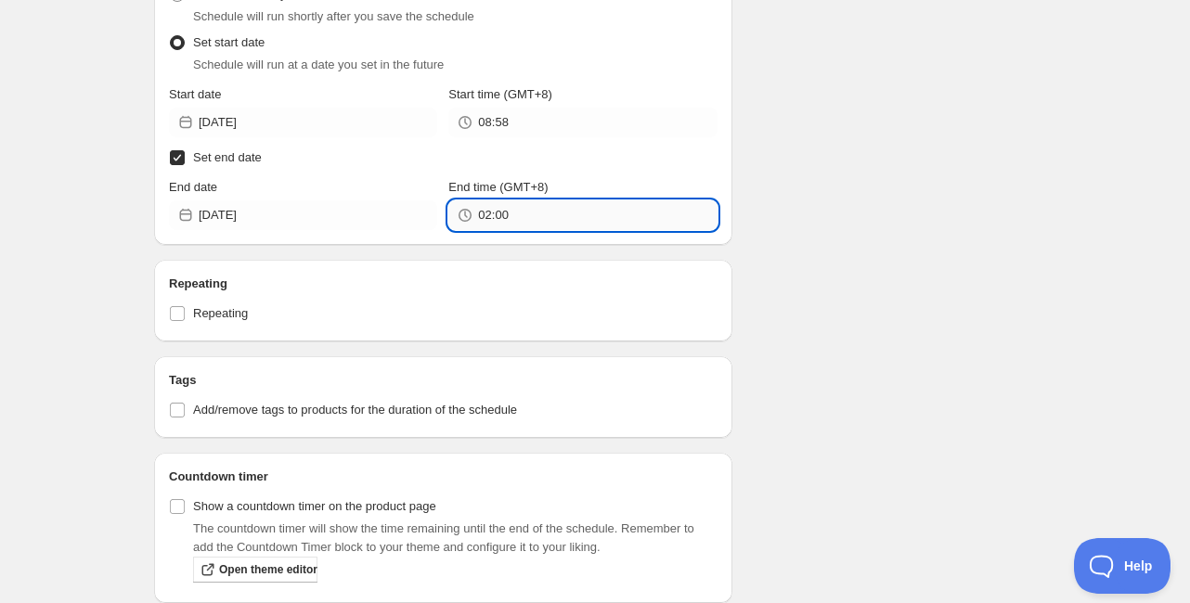
scroll to position [5453, 0]
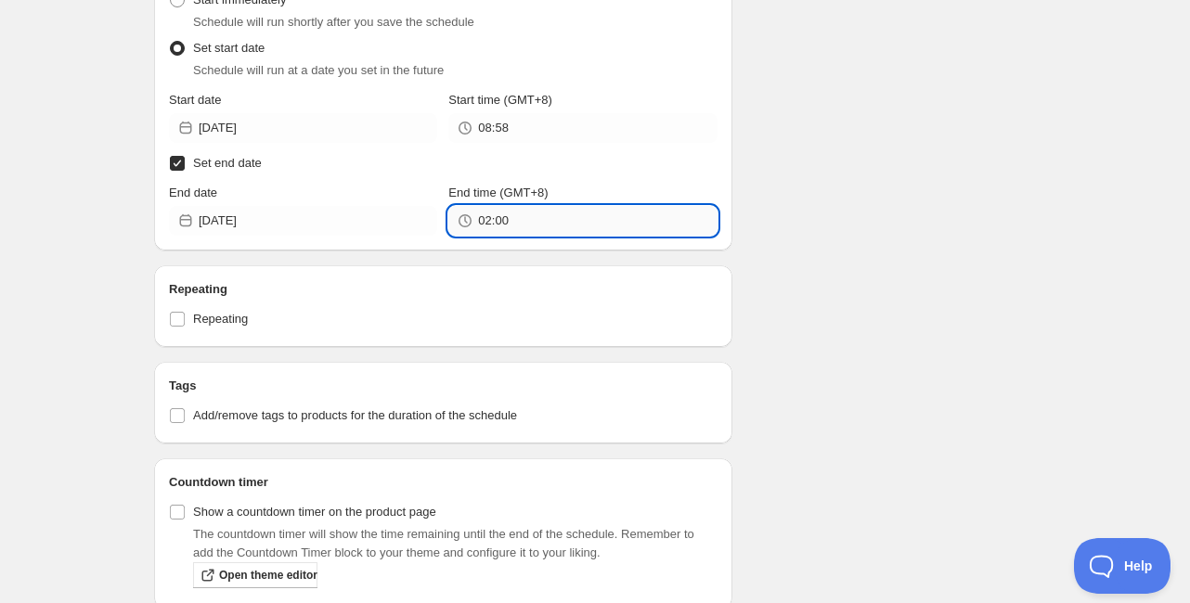
click at [554, 208] on input "02:00" at bounding box center [597, 221] width 239 height 30
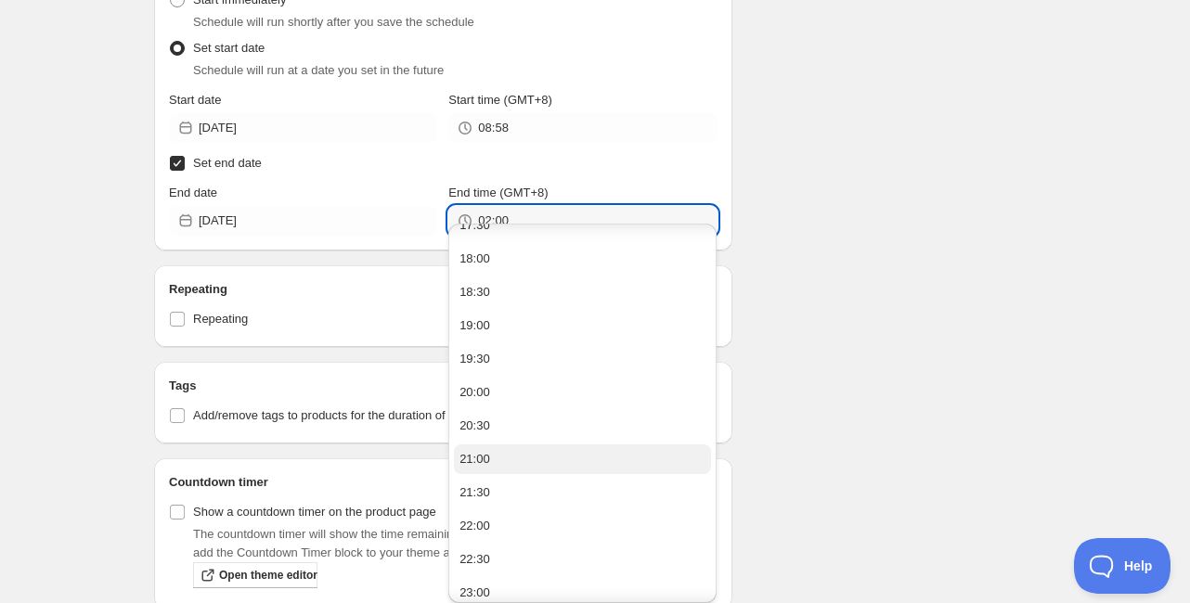
scroll to position [1230, 0]
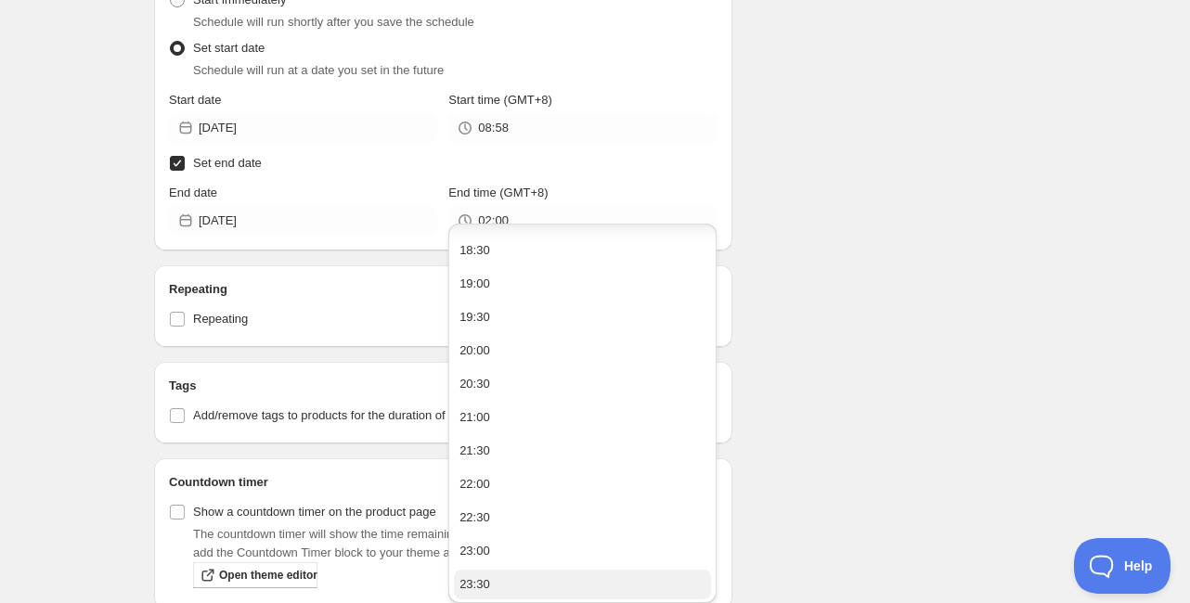
click at [466, 588] on div "23:30" at bounding box center [475, 585] width 31 height 19
type input "23:30"
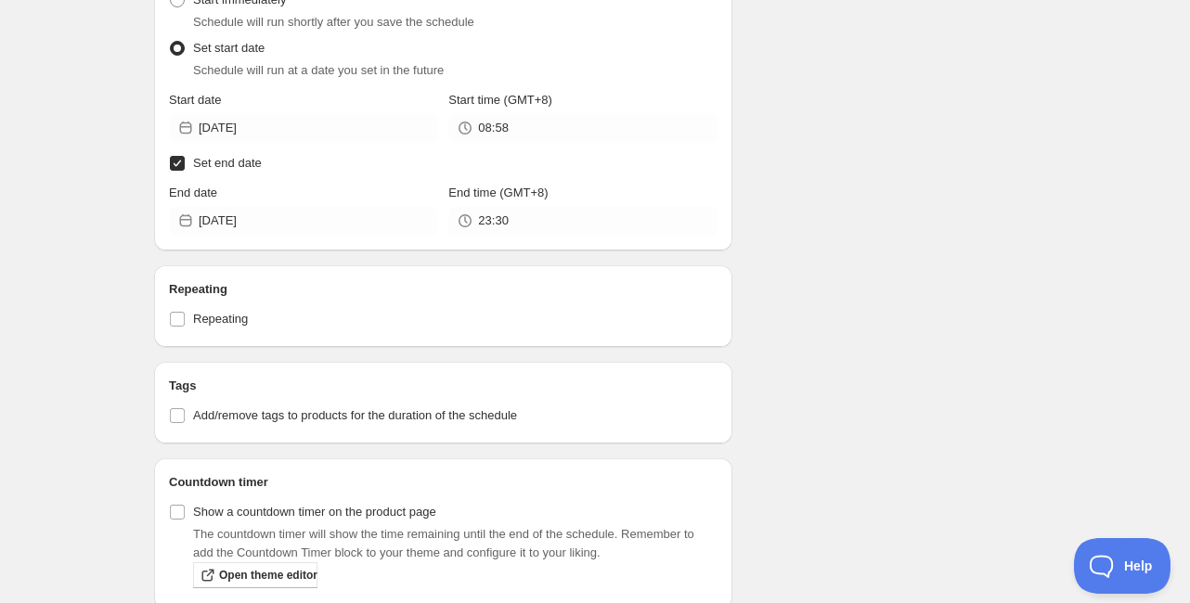
click at [278, 408] on span "Add/remove tags to products for the duration of the schedule" at bounding box center [355, 415] width 324 height 14
click at [185, 408] on input "Add/remove tags to products for the duration of the schedule" at bounding box center [177, 415] width 15 height 15
checkbox input "true"
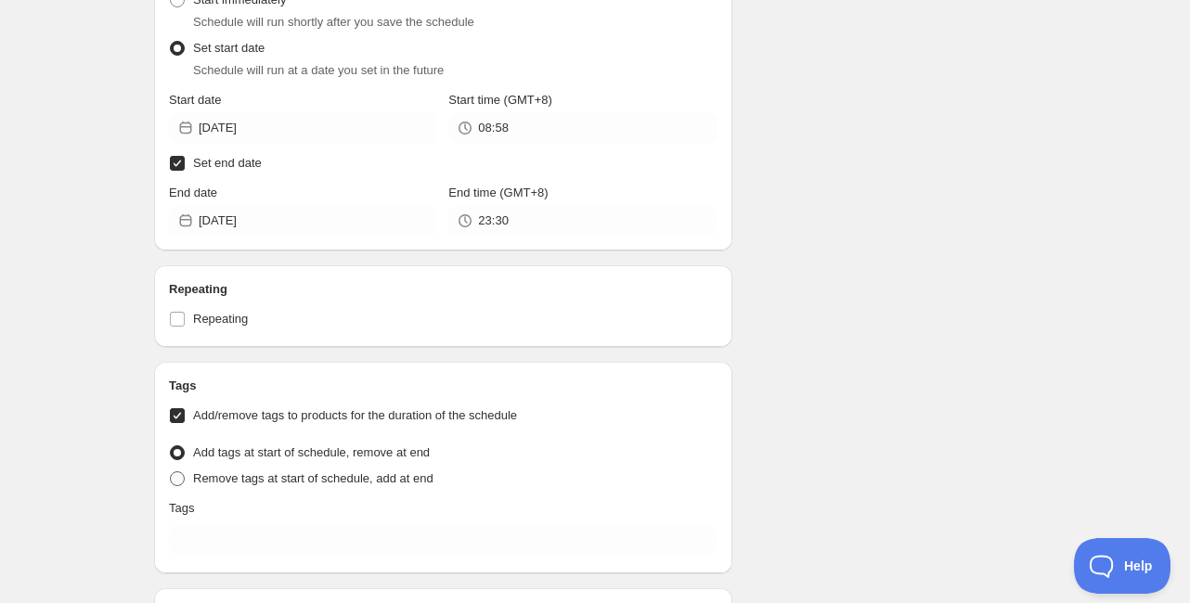
click at [294, 472] on span "Remove tags at start of schedule, add at end" at bounding box center [313, 479] width 240 height 14
click at [171, 472] on input "Remove tags at start of schedule, add at end" at bounding box center [170, 472] width 1 height 1
radio input "true"
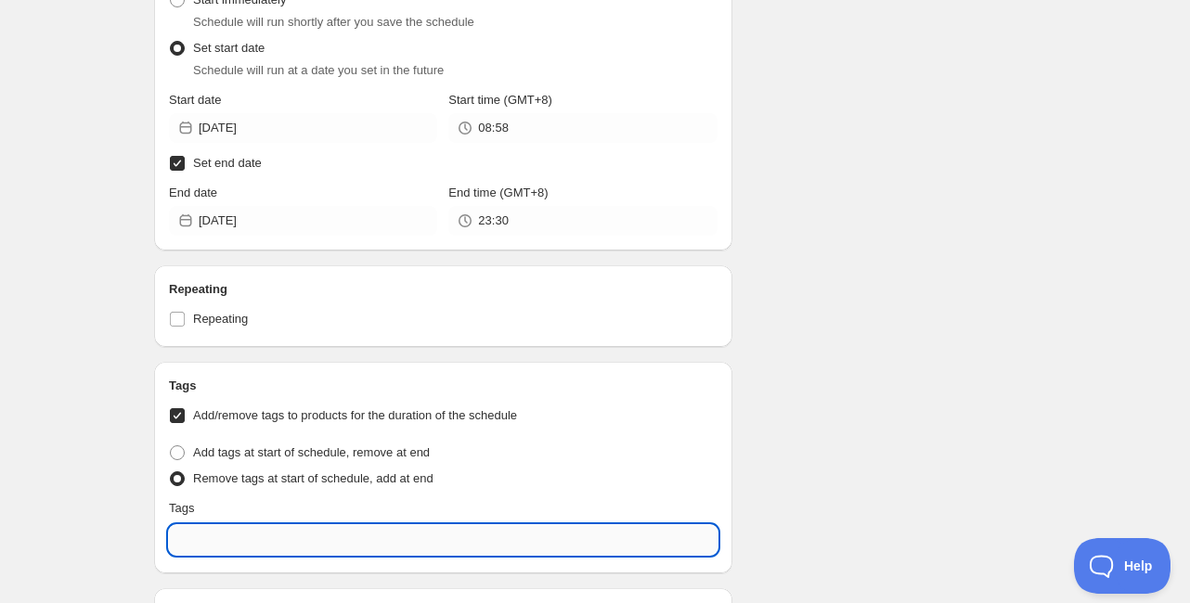
click at [282, 525] on input "text" at bounding box center [443, 540] width 549 height 30
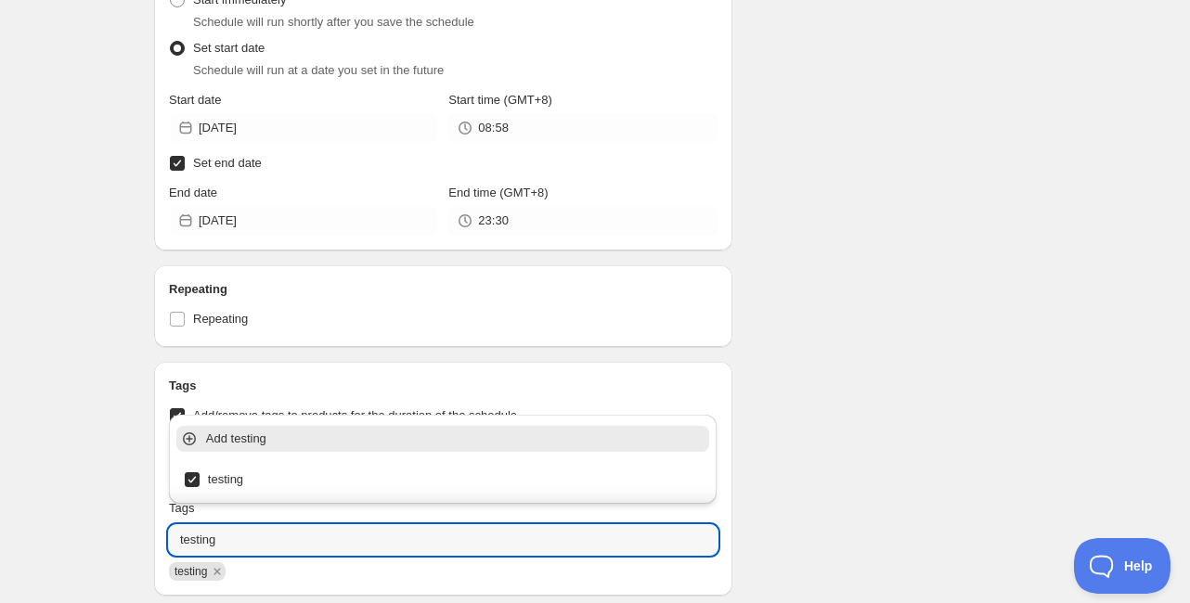
type input "testing"
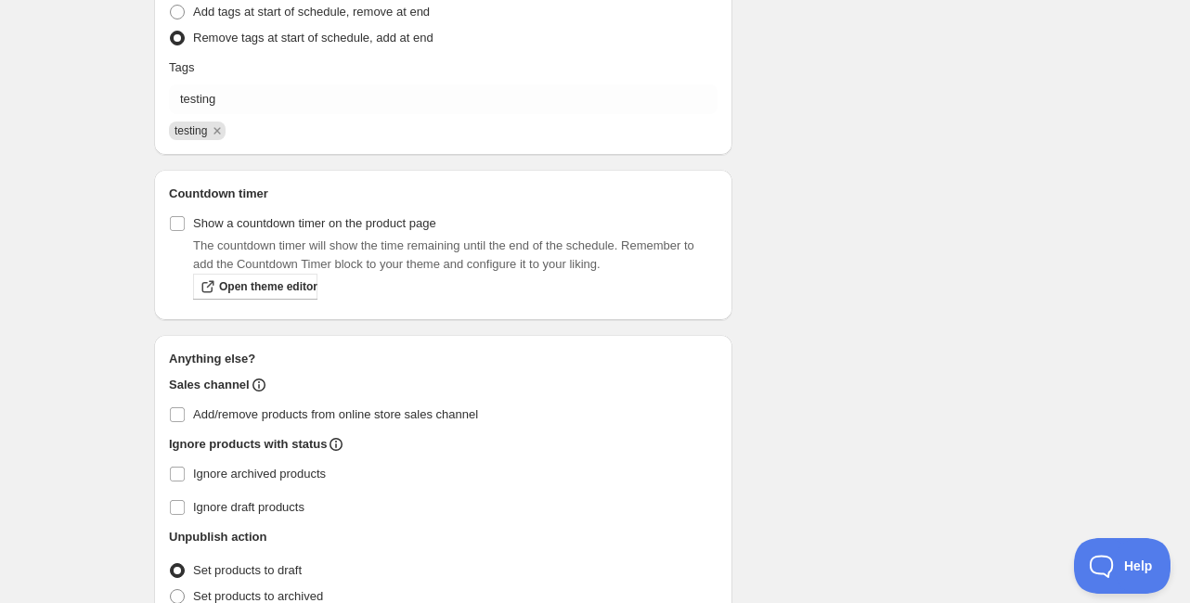
scroll to position [5898, 0]
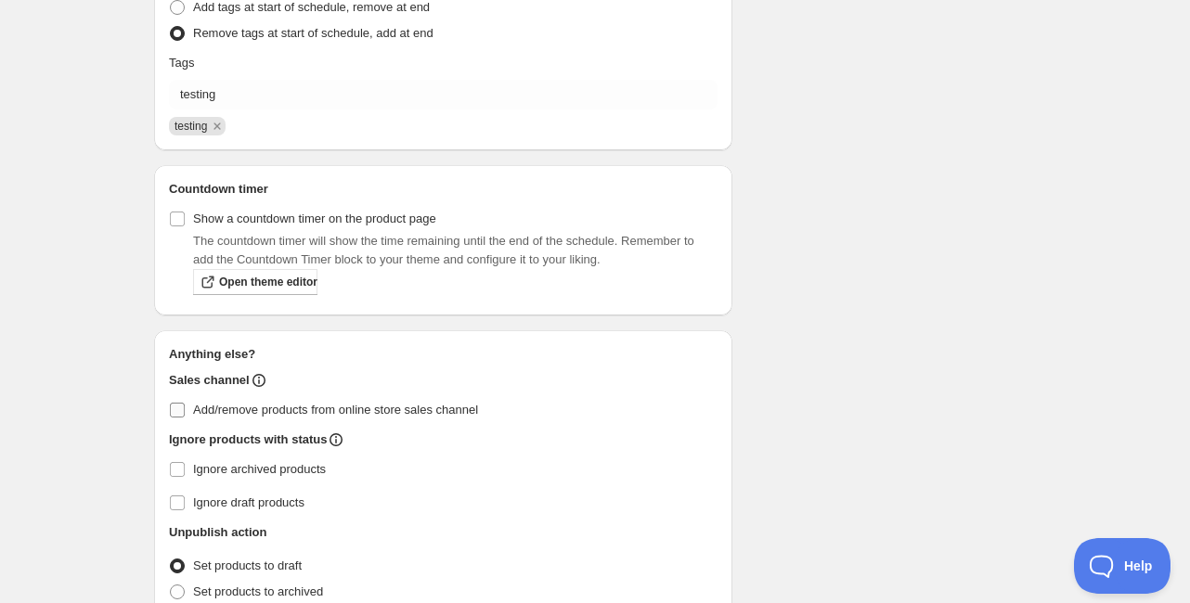
click at [254, 397] on label "Add/remove products from online store sales channel" at bounding box center [443, 410] width 549 height 26
click at [185, 403] on input "Add/remove products from online store sales channel" at bounding box center [177, 410] width 15 height 15
checkbox input "true"
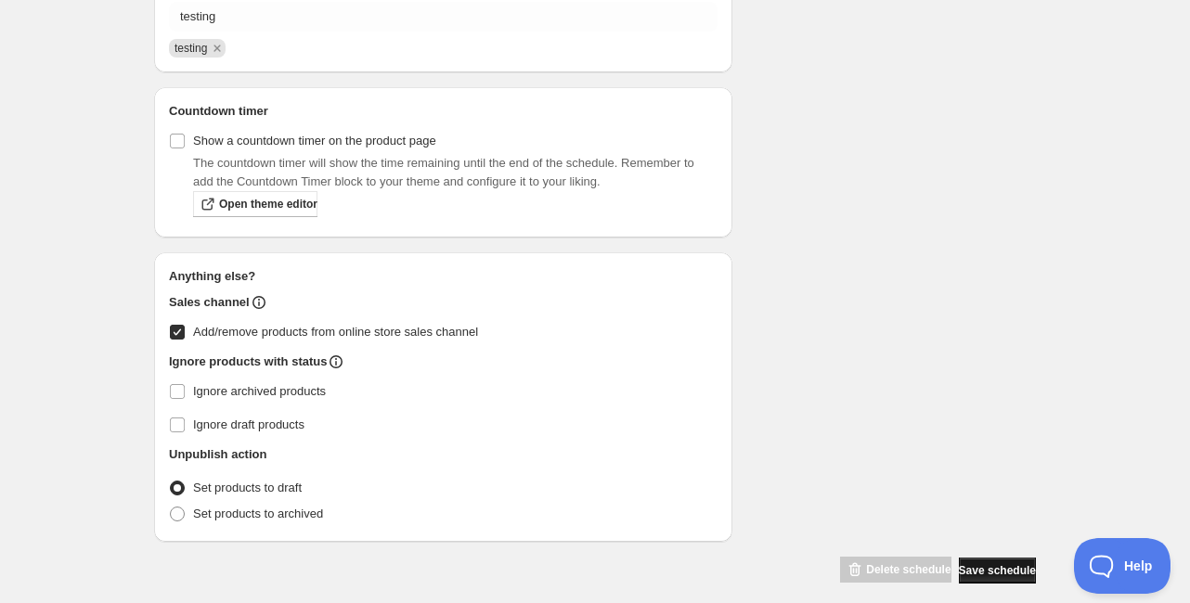
click at [968, 563] on span "Save schedule" at bounding box center [997, 570] width 77 height 15
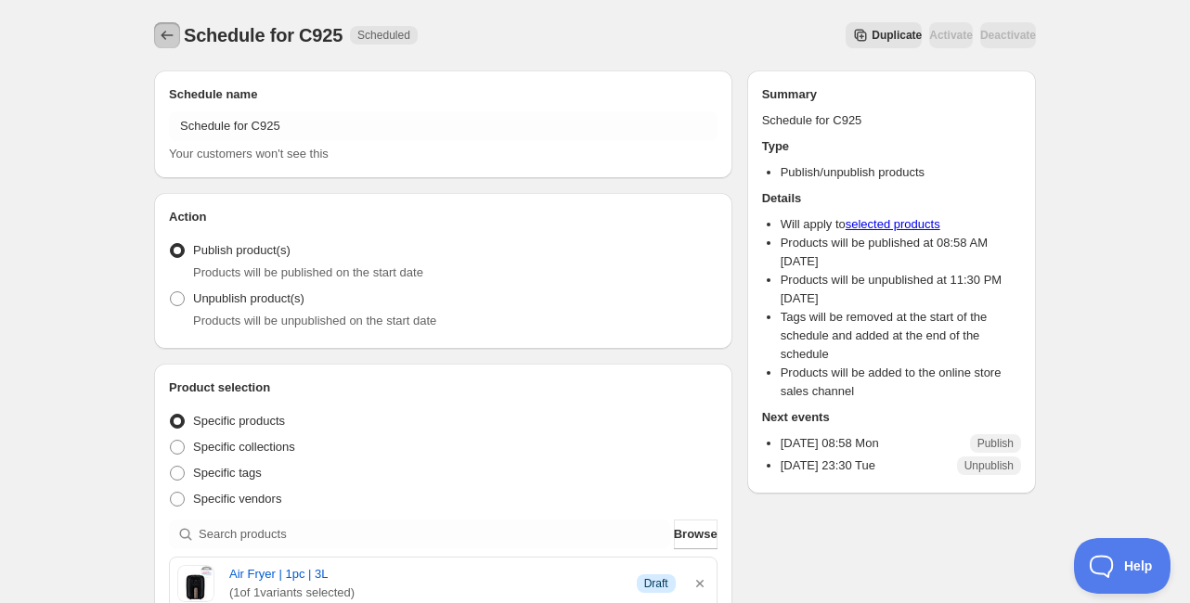
click at [167, 28] on icon "Schedules" at bounding box center [167, 35] width 19 height 19
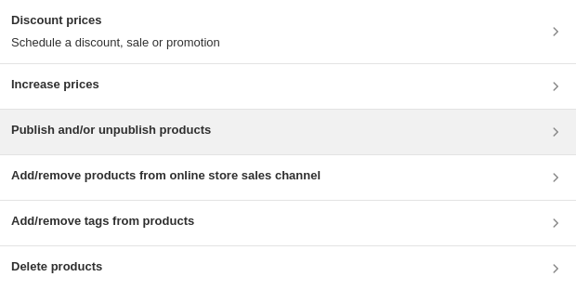
click at [211, 121] on h3 "Publish and/or unpublish products" at bounding box center [111, 130] width 200 height 19
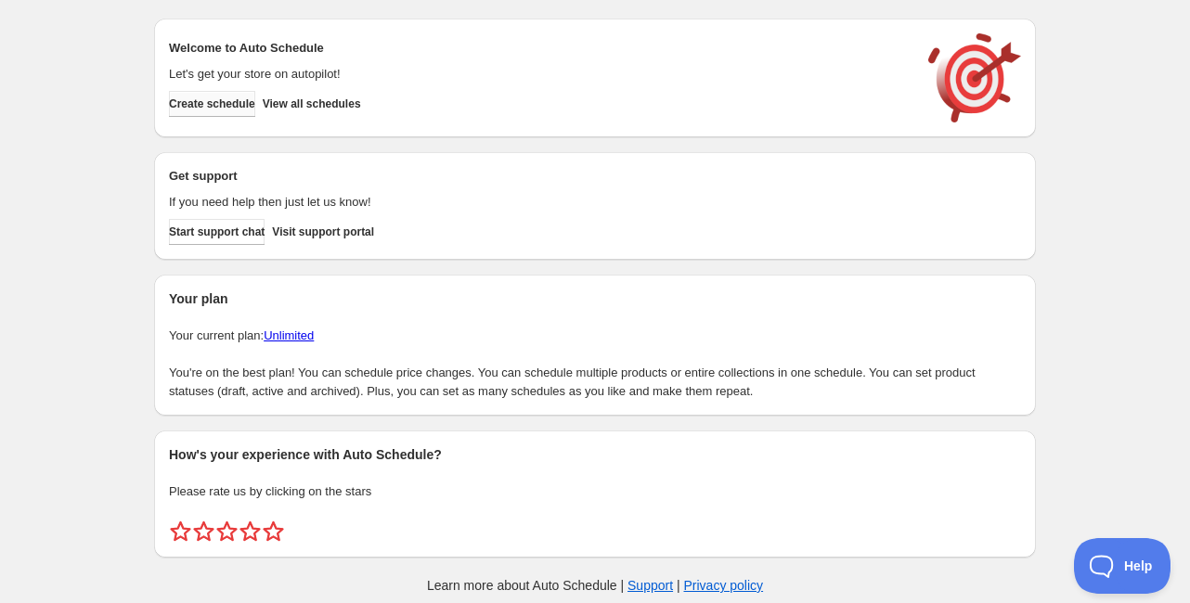
click at [255, 108] on span "Create schedule" at bounding box center [212, 104] width 86 height 15
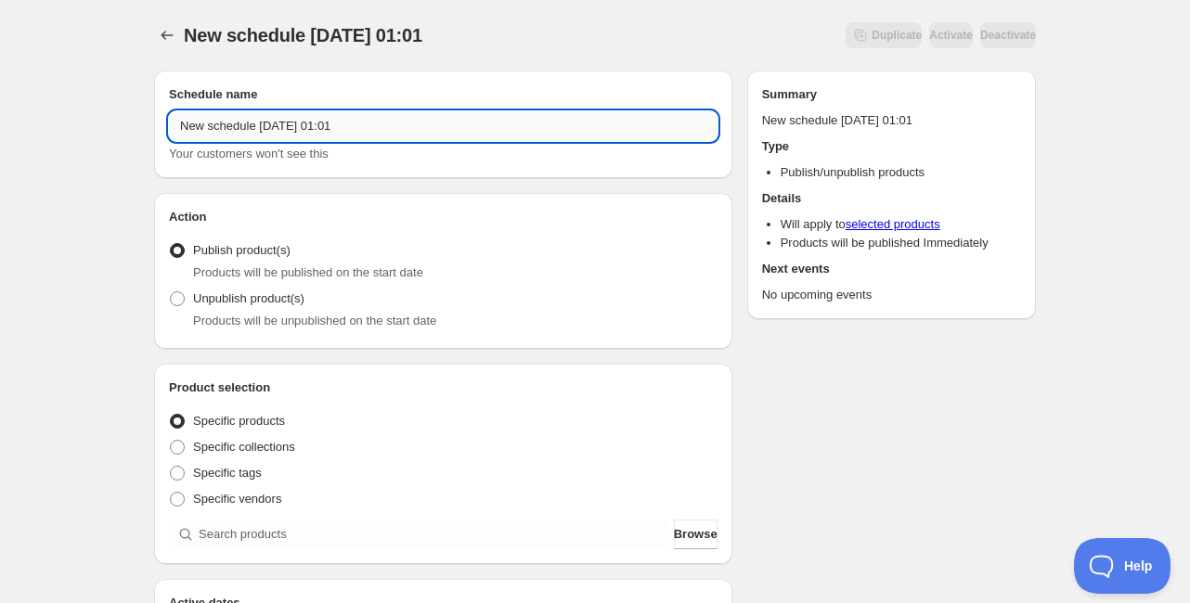
click at [318, 126] on input "New schedule Sep 01 2025 01:01" at bounding box center [443, 126] width 549 height 30
paste input "A6543"
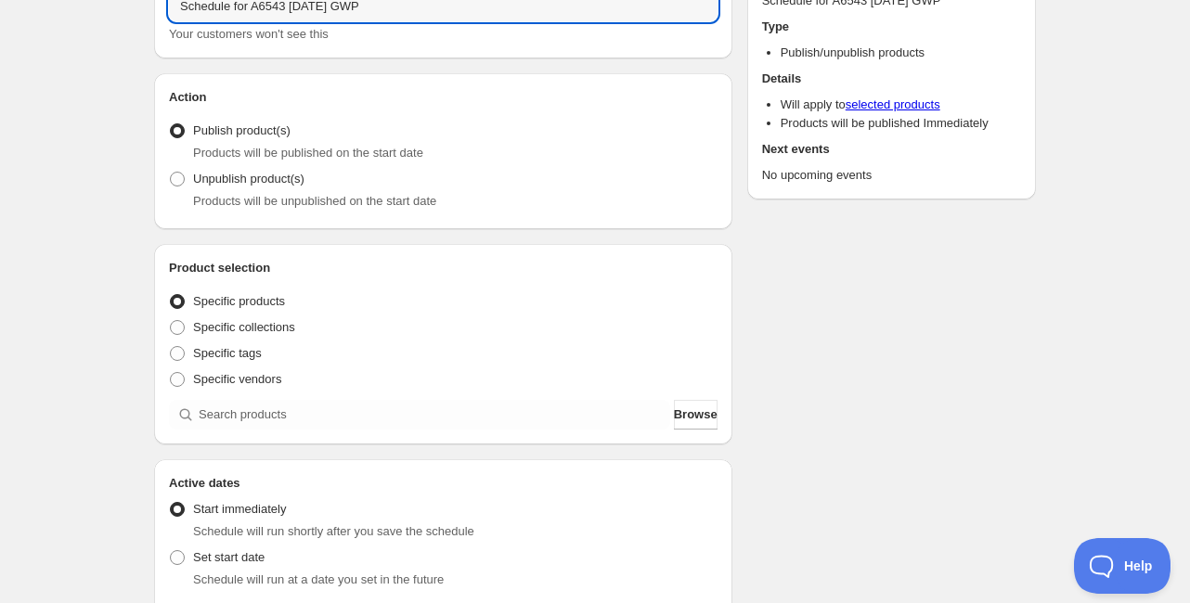
scroll to position [149, 0]
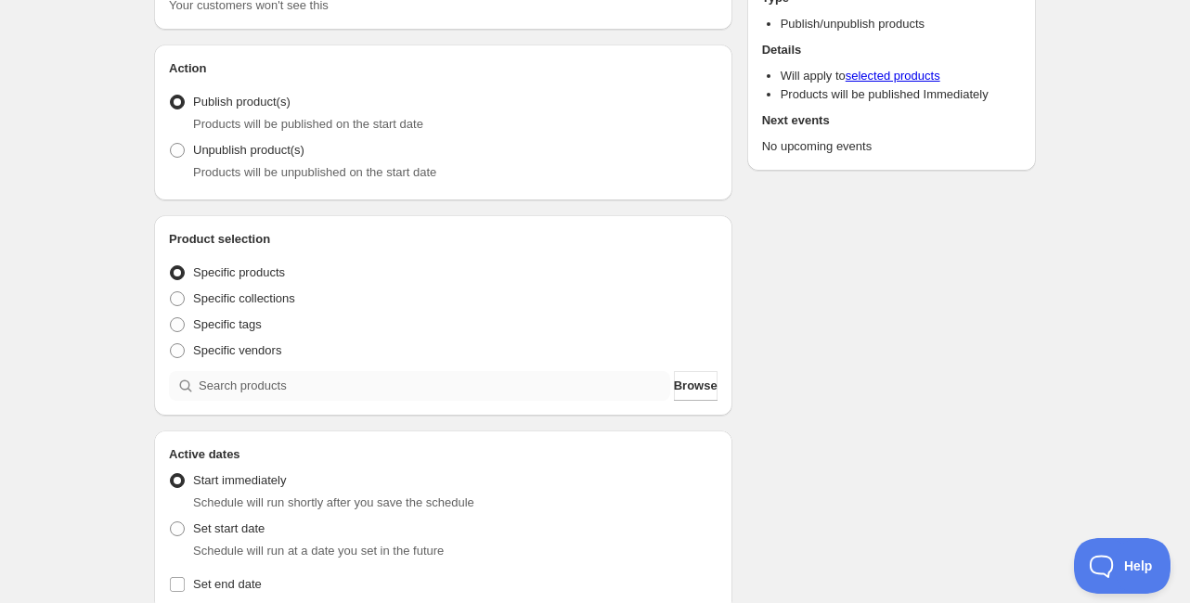
type input "Schedule for A6543 Sept 1 GWP"
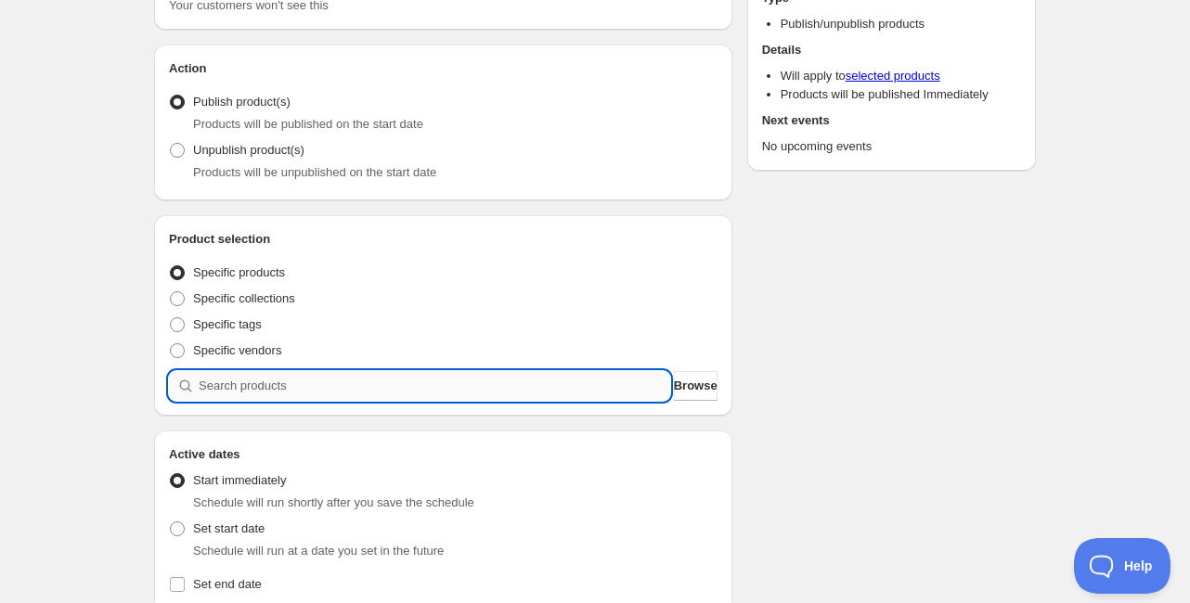
click at [313, 392] on input "search" at bounding box center [435, 386] width 472 height 30
paste input "A6543"
type input "A6543"
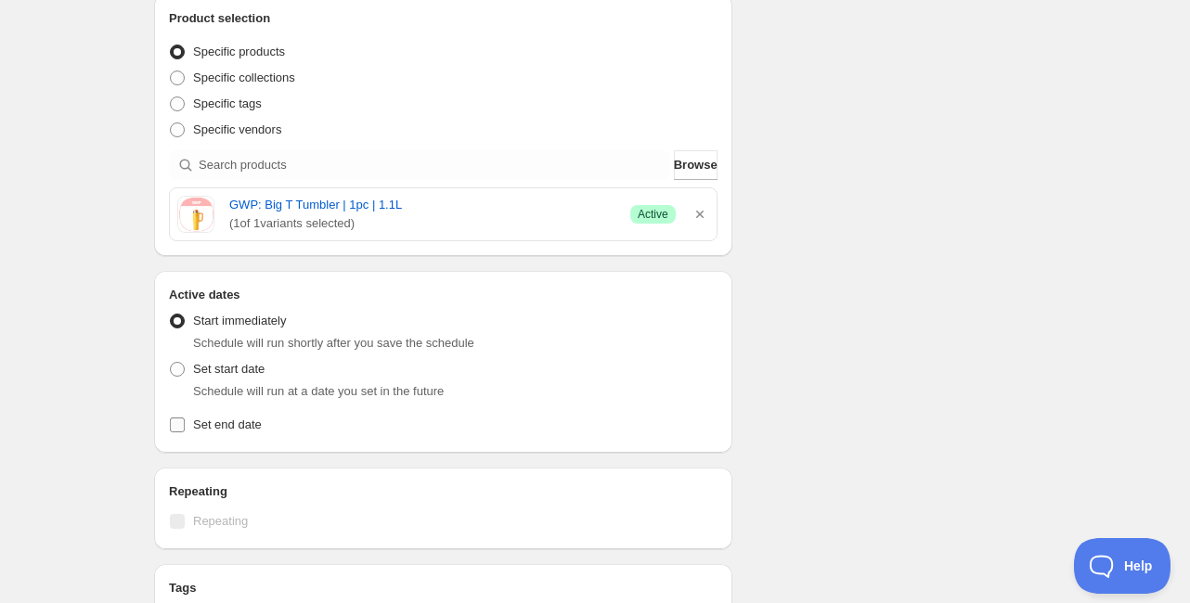
scroll to position [371, 0]
click at [208, 367] on span "Set start date" at bounding box center [228, 367] width 71 height 14
click at [171, 361] on input "Set start date" at bounding box center [170, 360] width 1 height 1
radio input "true"
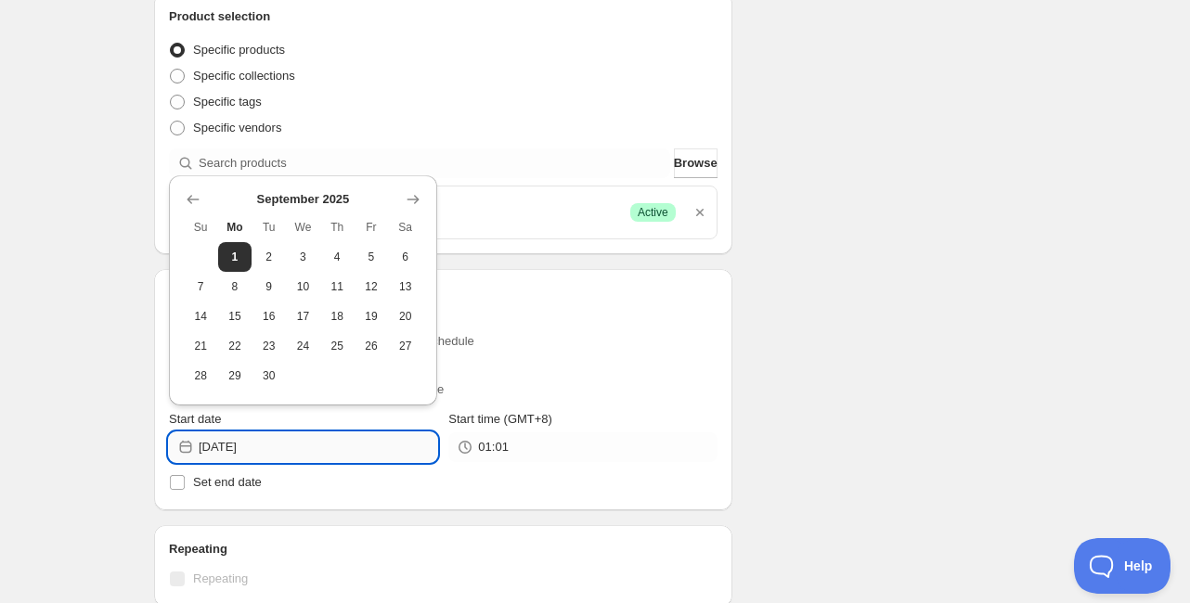
click at [263, 439] on input "2025-09-01" at bounding box center [318, 448] width 239 height 30
click at [579, 430] on div "Start time (GMT+8) 01:01" at bounding box center [582, 436] width 268 height 52
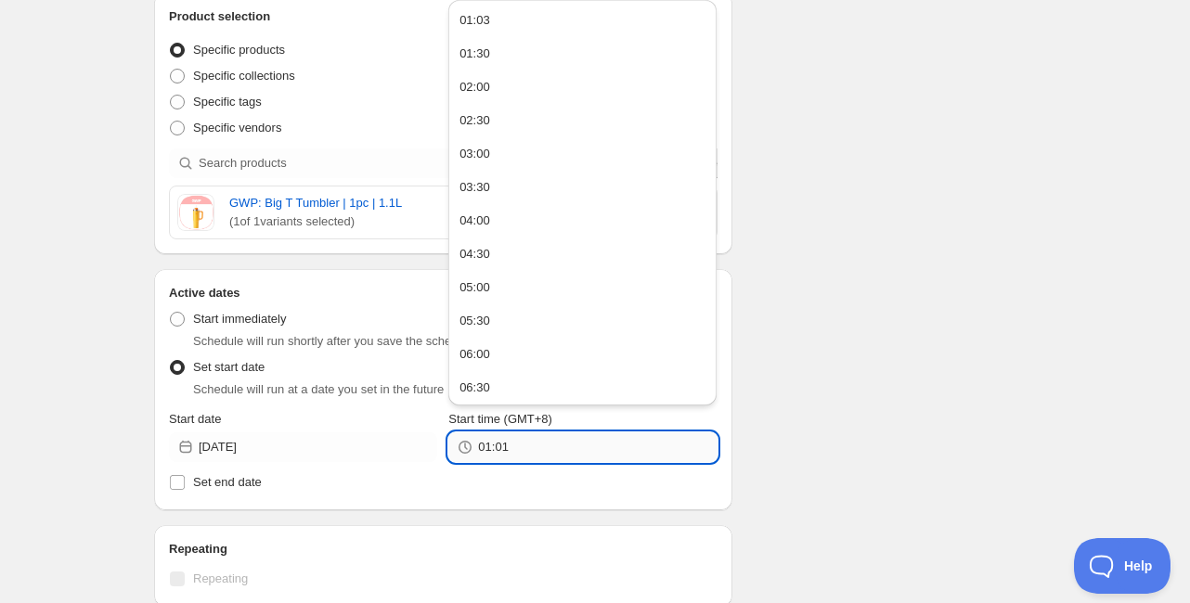
click at [571, 440] on input "01:01" at bounding box center [597, 448] width 239 height 30
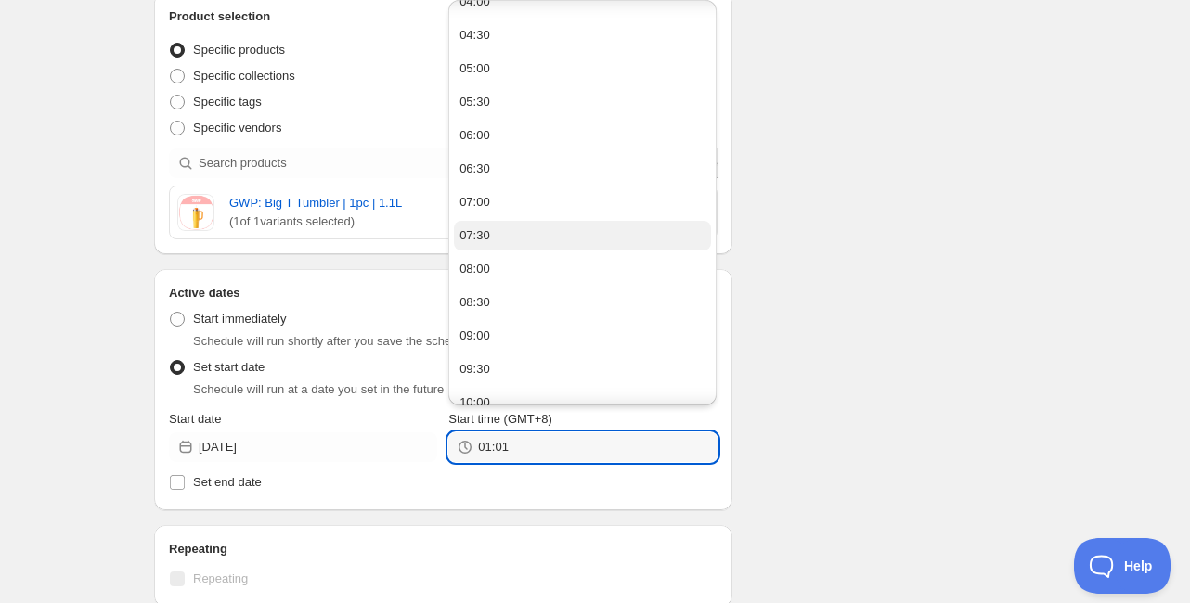
scroll to position [223, 0]
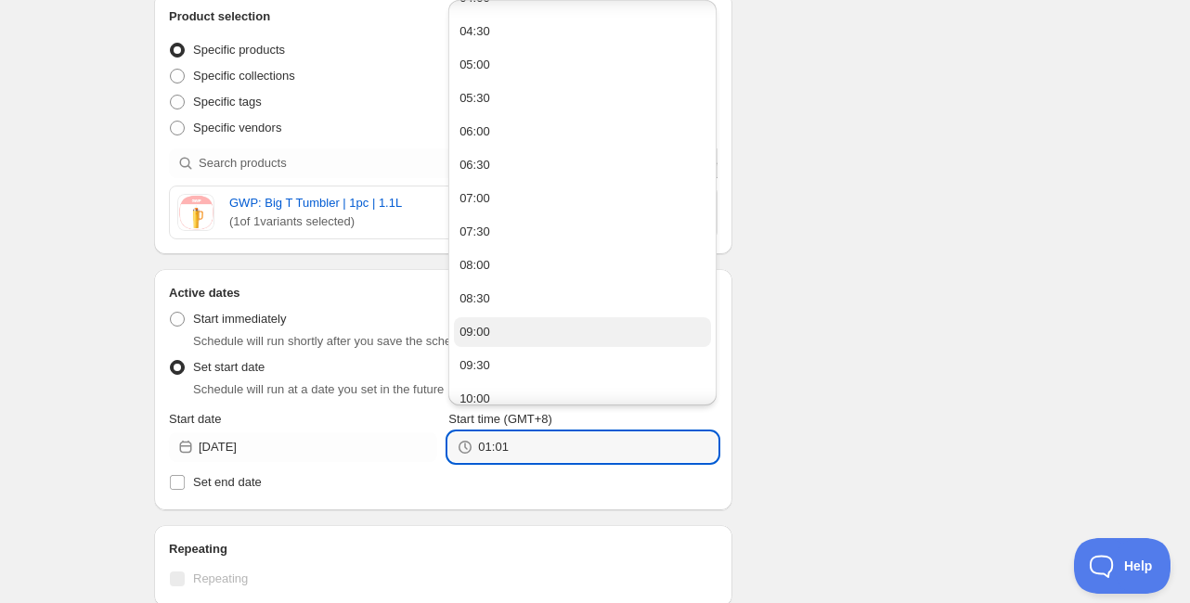
click at [504, 329] on button "09:00" at bounding box center [582, 332] width 257 height 30
type input "09:00"
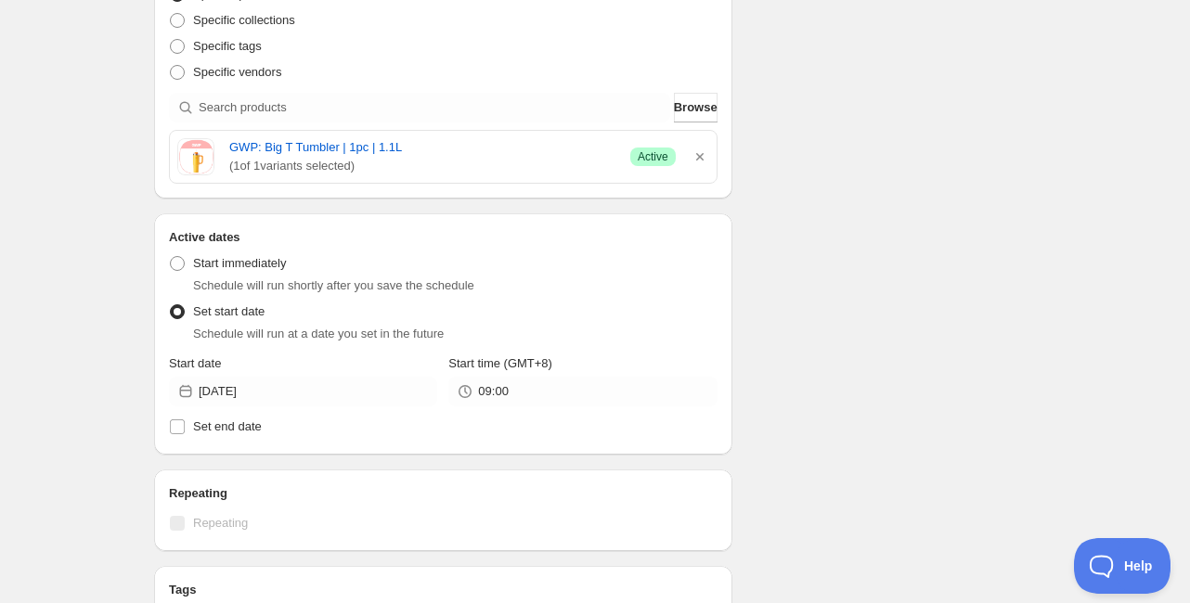
scroll to position [520, 0]
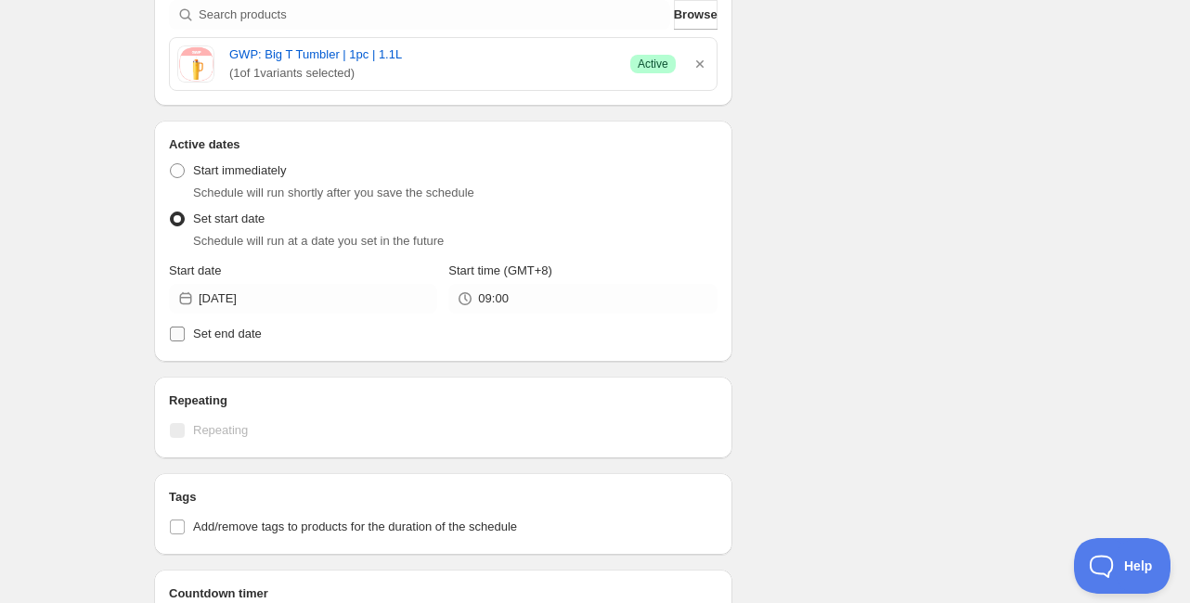
click at [241, 342] on span "Set end date" at bounding box center [227, 334] width 69 height 19
click at [185, 342] on input "Set end date" at bounding box center [177, 334] width 15 height 15
checkbox input "true"
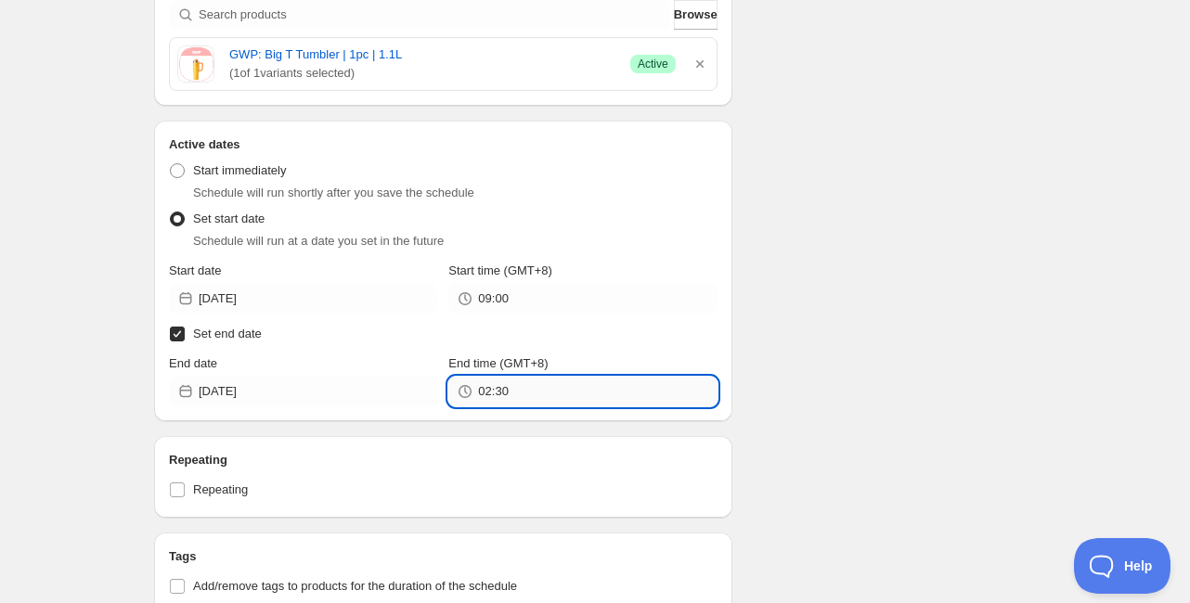
click at [521, 395] on input "02:30" at bounding box center [597, 392] width 239 height 30
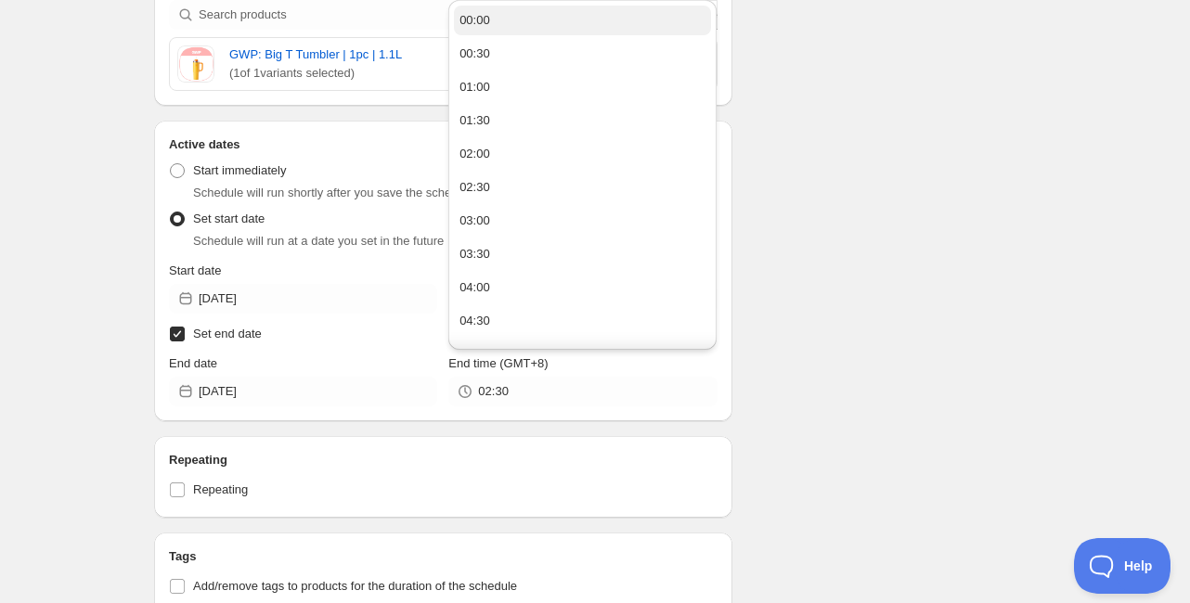
click at [483, 22] on div "00:00" at bounding box center [475, 20] width 31 height 19
type input "00:00"
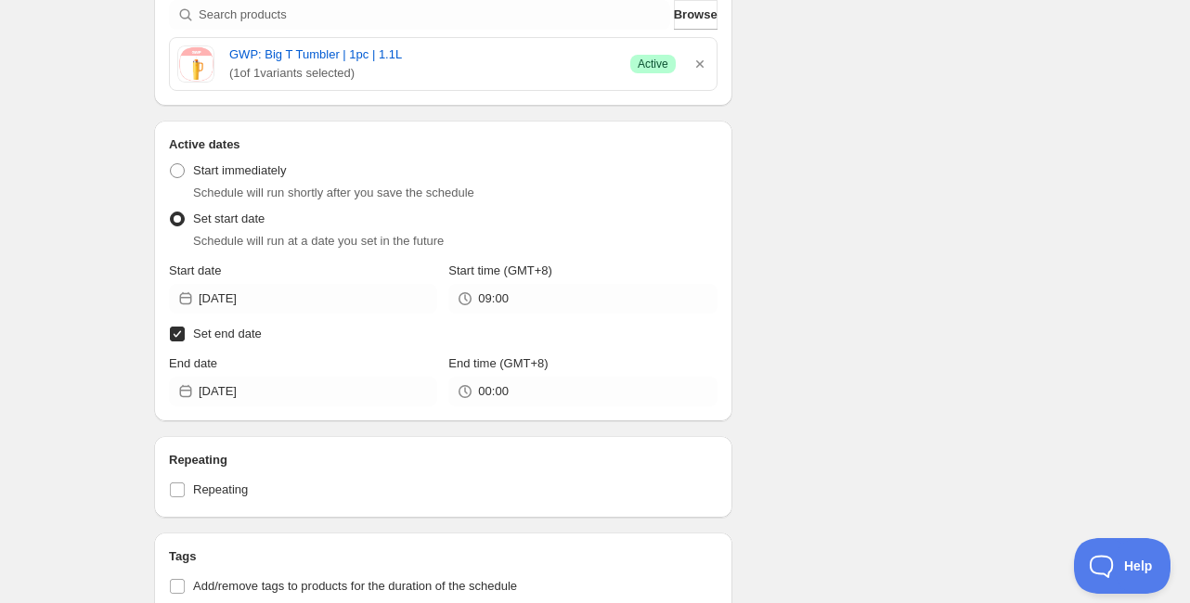
click at [711, 155] on fieldset "Active Date Type Start immediately Schedule will run shortly after you save the…" at bounding box center [443, 204] width 549 height 100
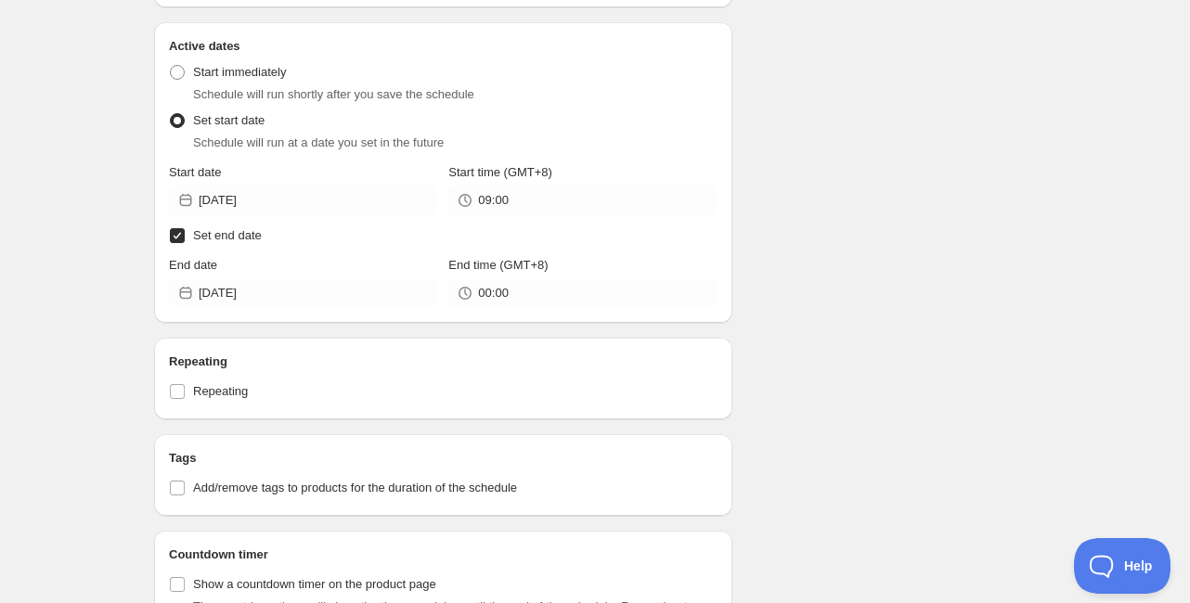
scroll to position [743, 0]
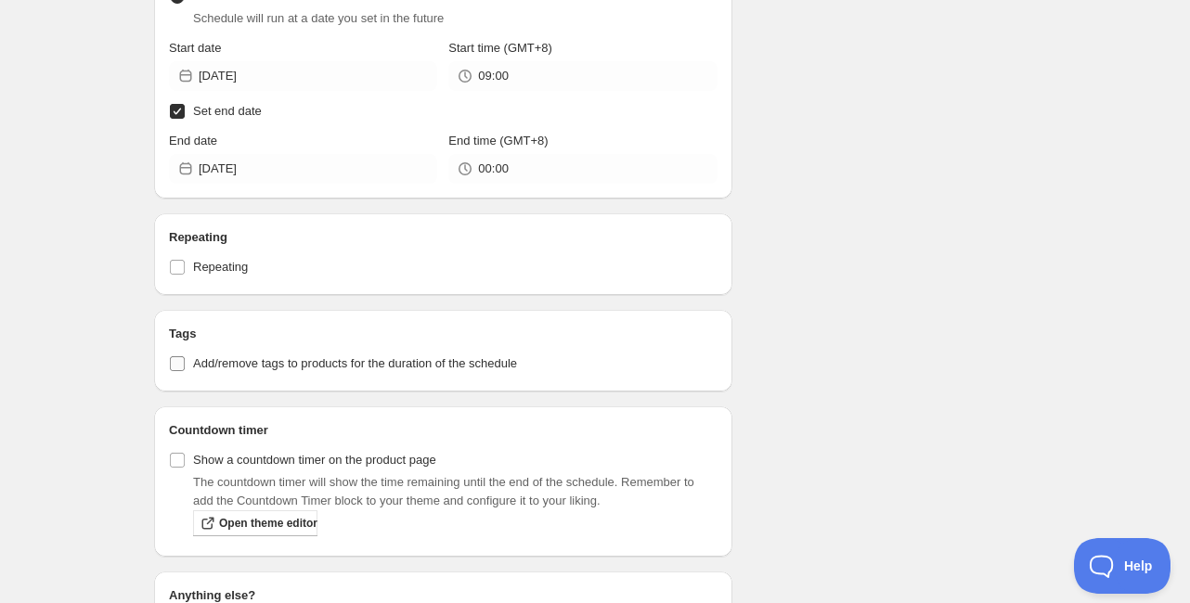
click at [273, 367] on span "Add/remove tags to products for the duration of the schedule" at bounding box center [355, 363] width 324 height 14
click at [185, 367] on input "Add/remove tags to products for the duration of the schedule" at bounding box center [177, 363] width 15 height 15
checkbox input "true"
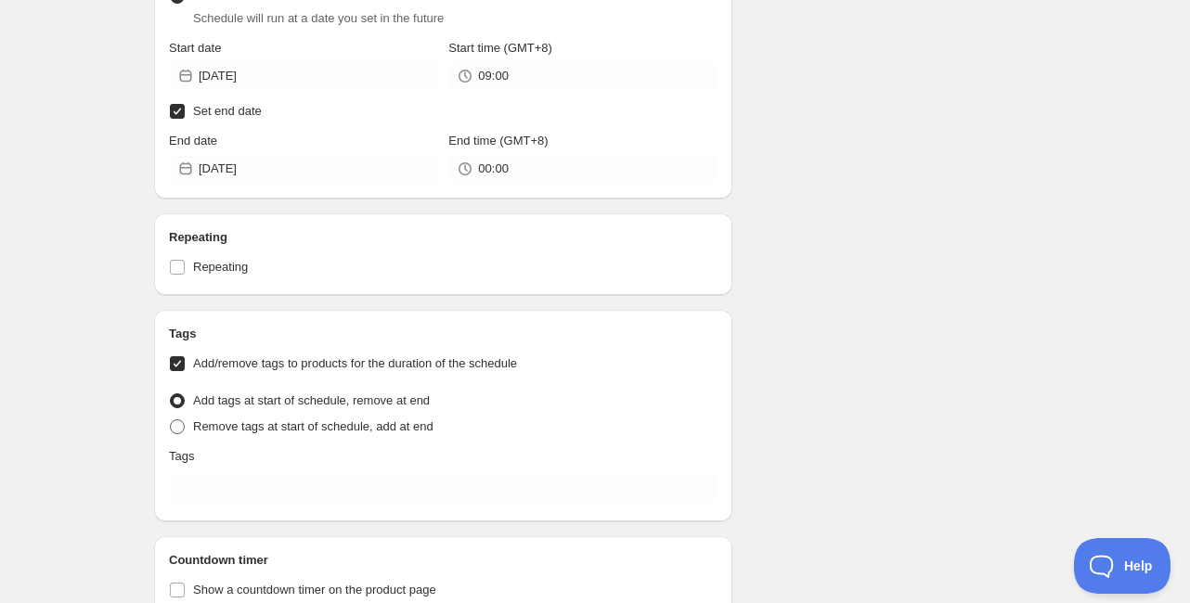
click at [278, 432] on span "Remove tags at start of schedule, add at end" at bounding box center [313, 427] width 240 height 14
click at [171, 421] on input "Remove tags at start of schedule, add at end" at bounding box center [170, 420] width 1 height 1
radio input "true"
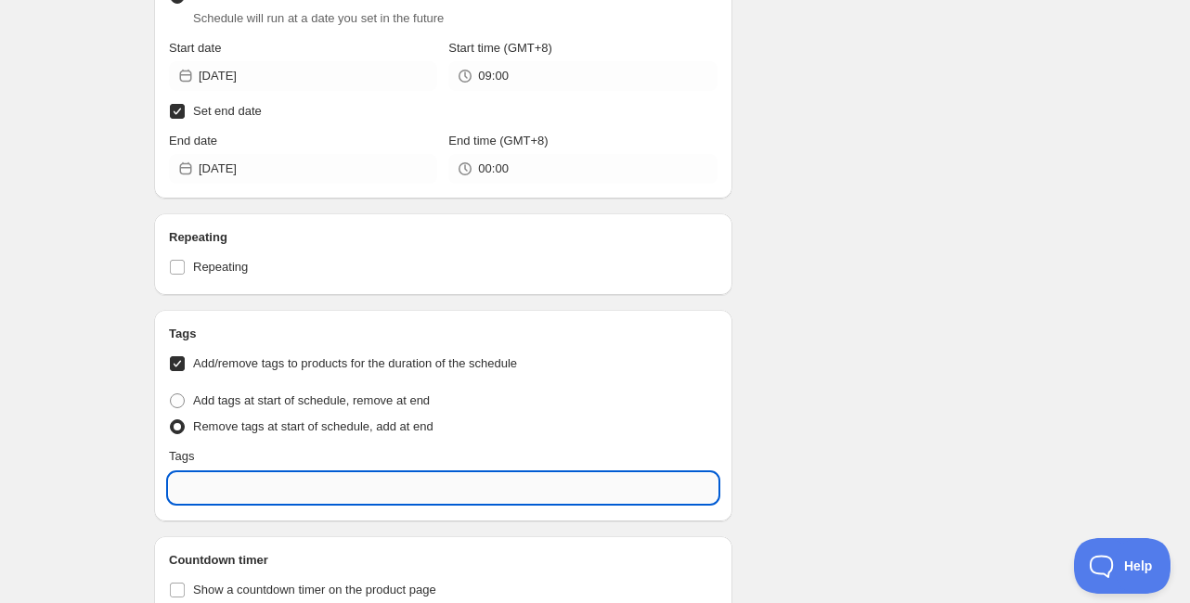
click at [282, 488] on input "text" at bounding box center [443, 488] width 549 height 30
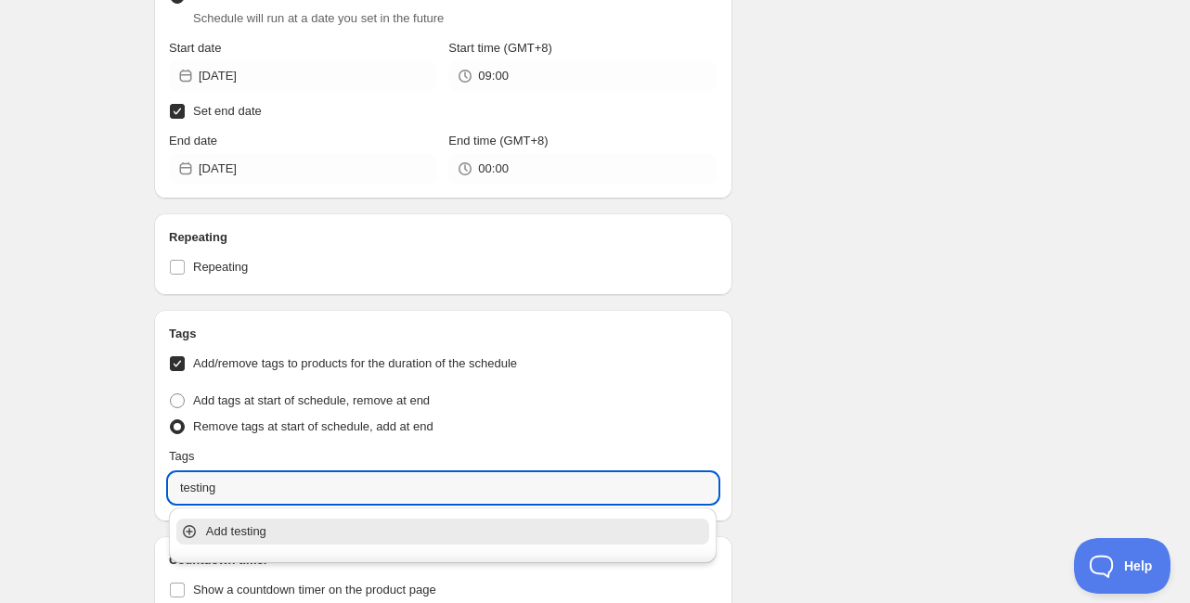
click at [283, 538] on p "Add testing" at bounding box center [456, 532] width 500 height 19
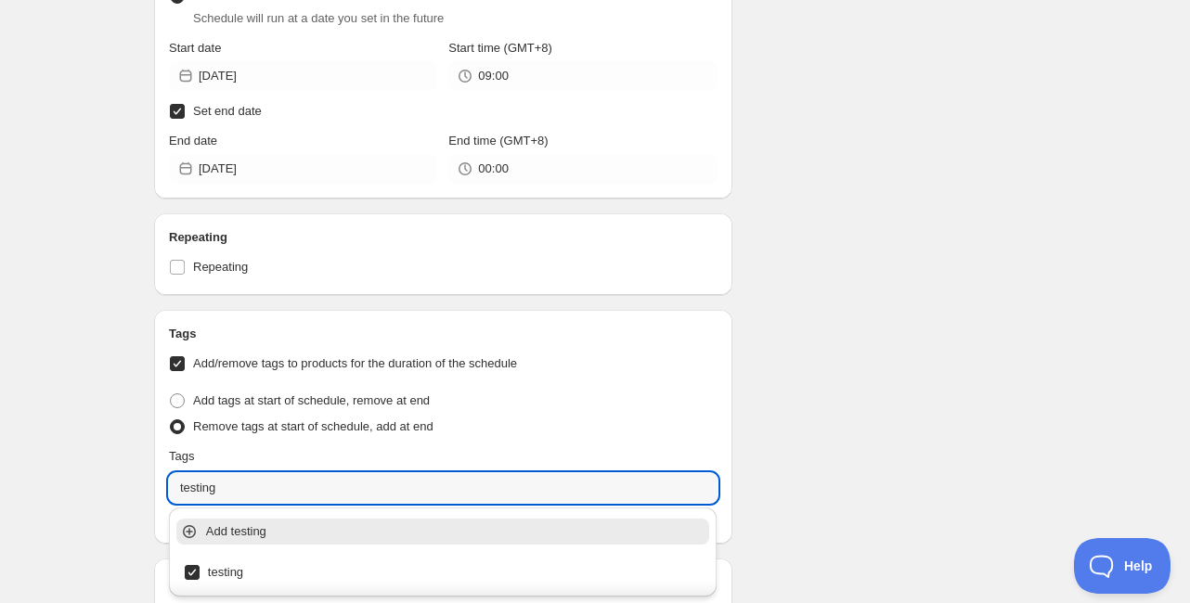
type input "testing"
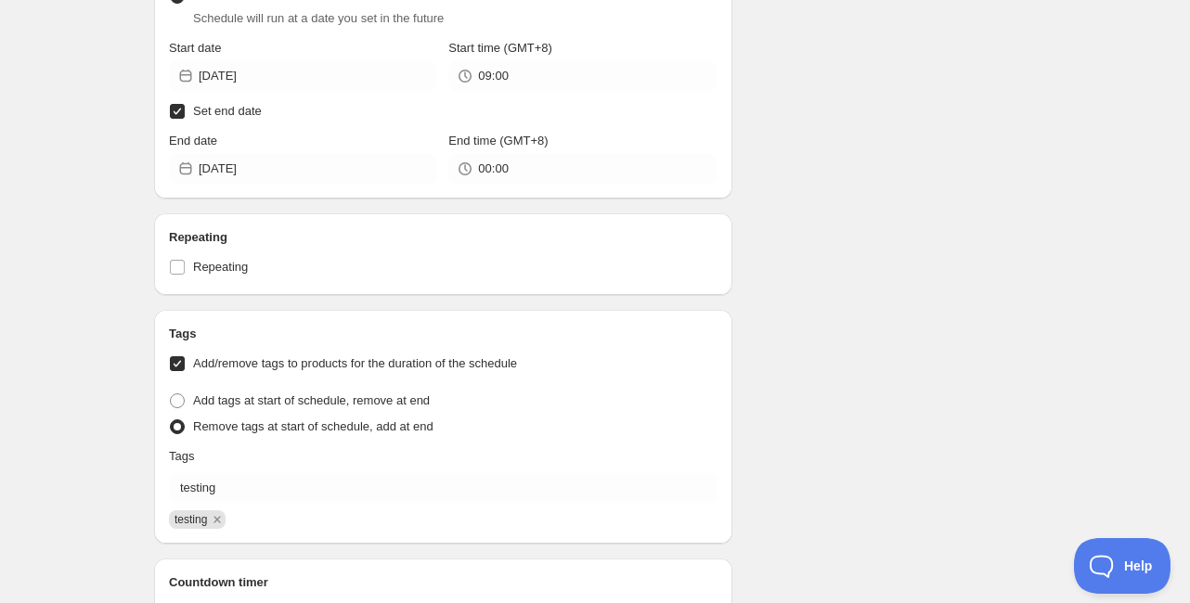
click at [847, 390] on div "Schedule name Schedule for A6543 Sept 1 GWP Your customers won't see this Actio…" at bounding box center [587, 184] width 897 height 1743
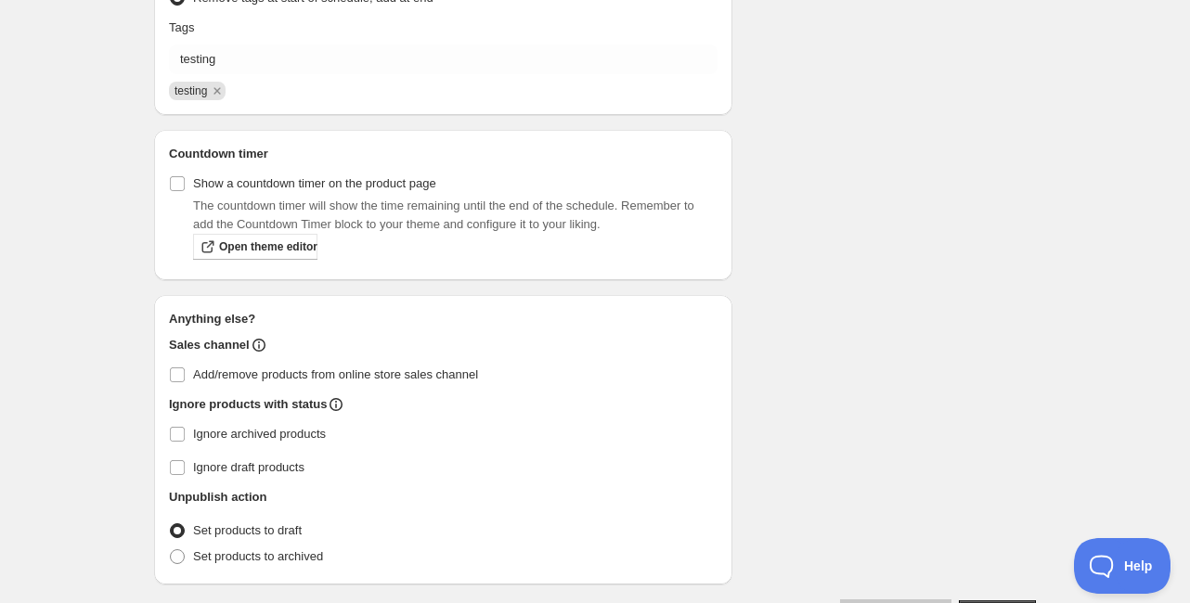
scroll to position [1188, 0]
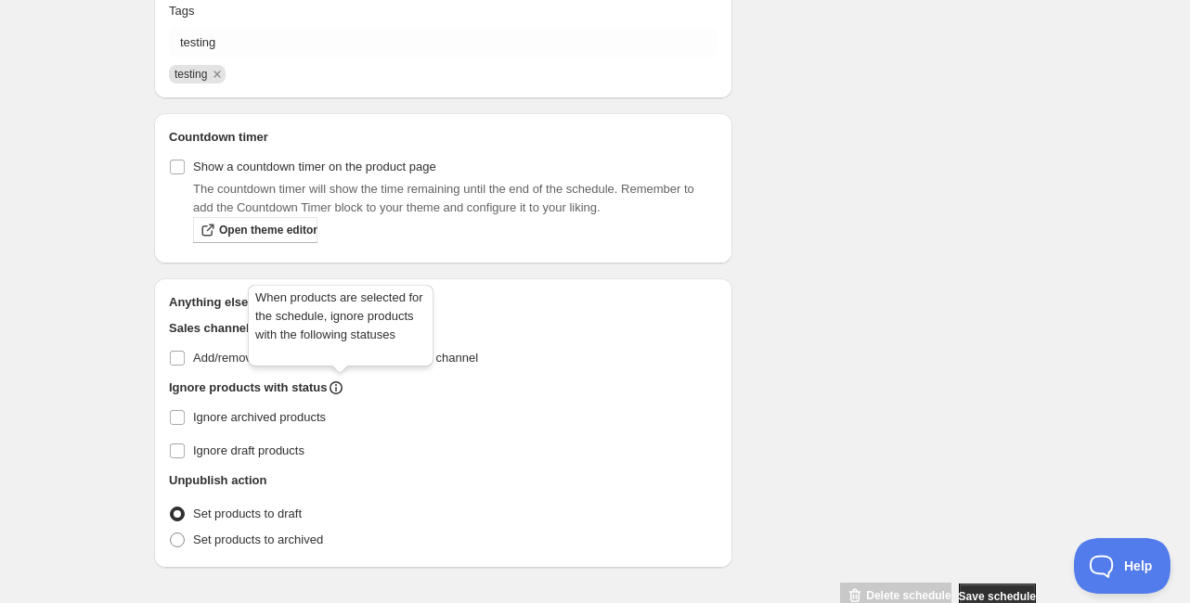
click at [337, 368] on div "When products are selected for the schedule, ignore products with the following…" at bounding box center [340, 329] width 193 height 97
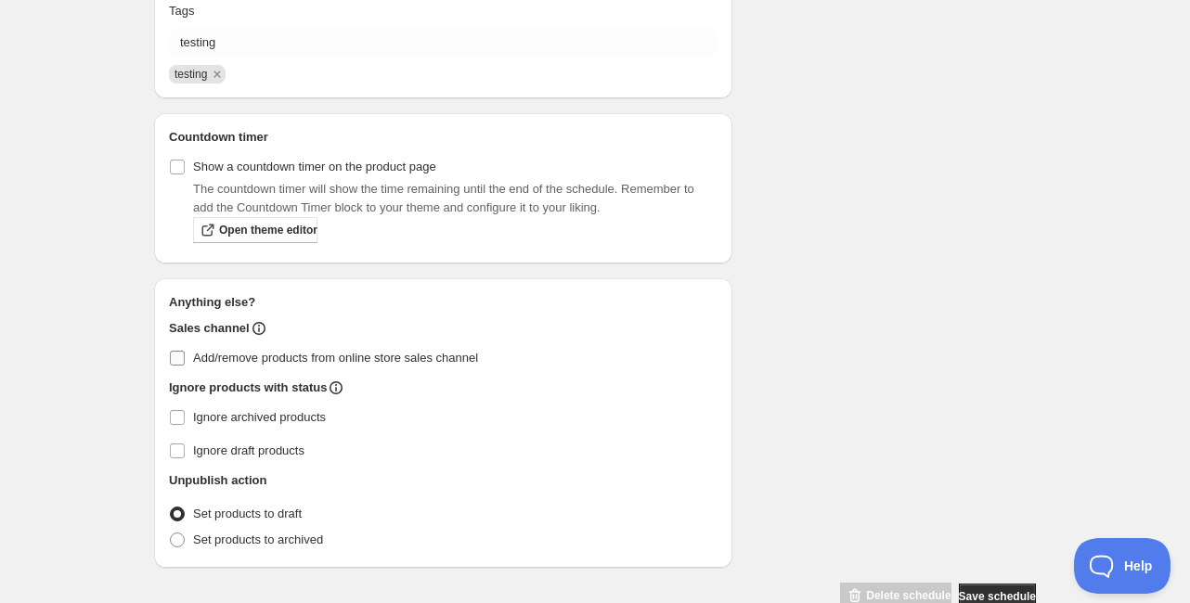
click at [432, 349] on span "Add/remove products from online store sales channel" at bounding box center [335, 358] width 285 height 19
click at [185, 351] on input "Add/remove products from online store sales channel" at bounding box center [177, 358] width 15 height 15
checkbox input "true"
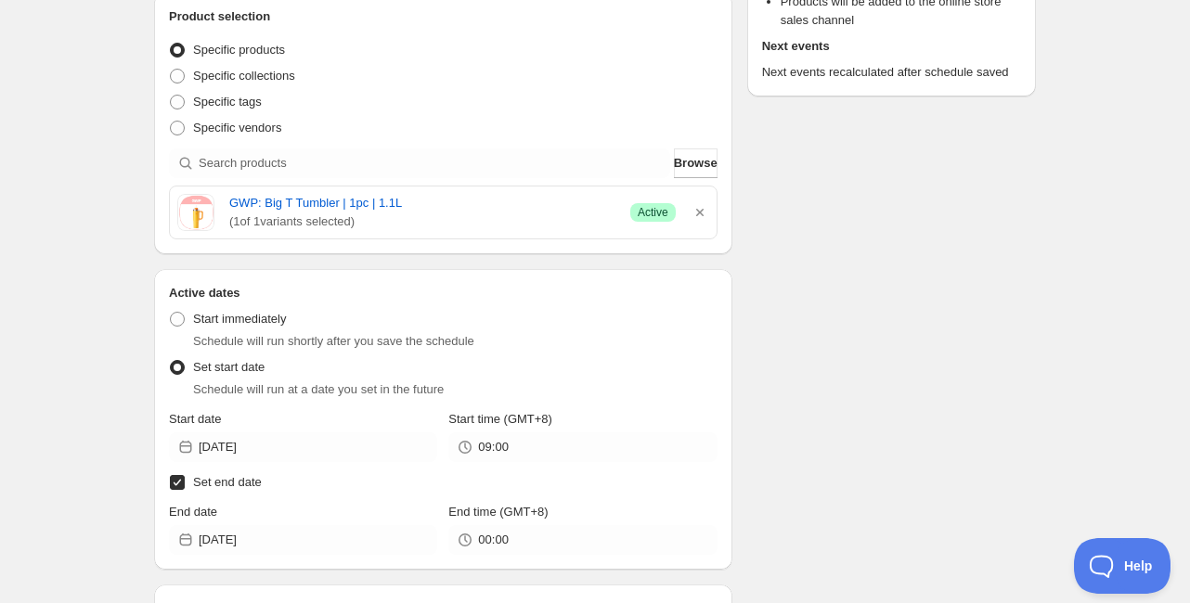
scroll to position [371, 0]
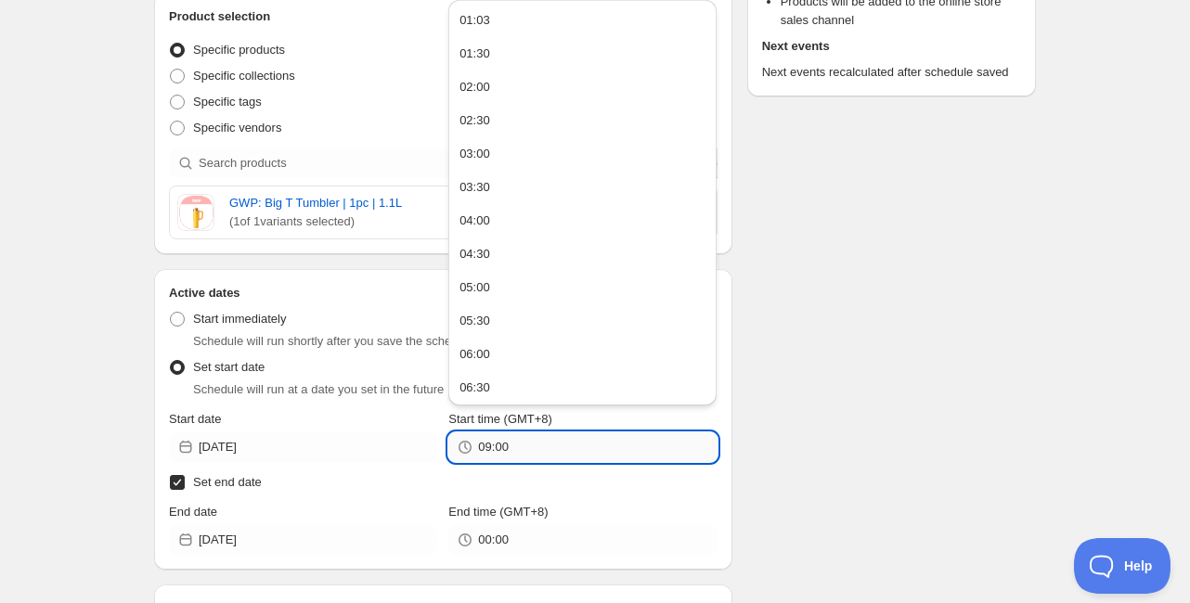
click at [536, 447] on input "09:00" at bounding box center [597, 448] width 239 height 30
click at [794, 299] on div "Schedule name Schedule for A6543 Sept 1 GWP Your customers won't see this Actio…" at bounding box center [587, 555] width 897 height 1743
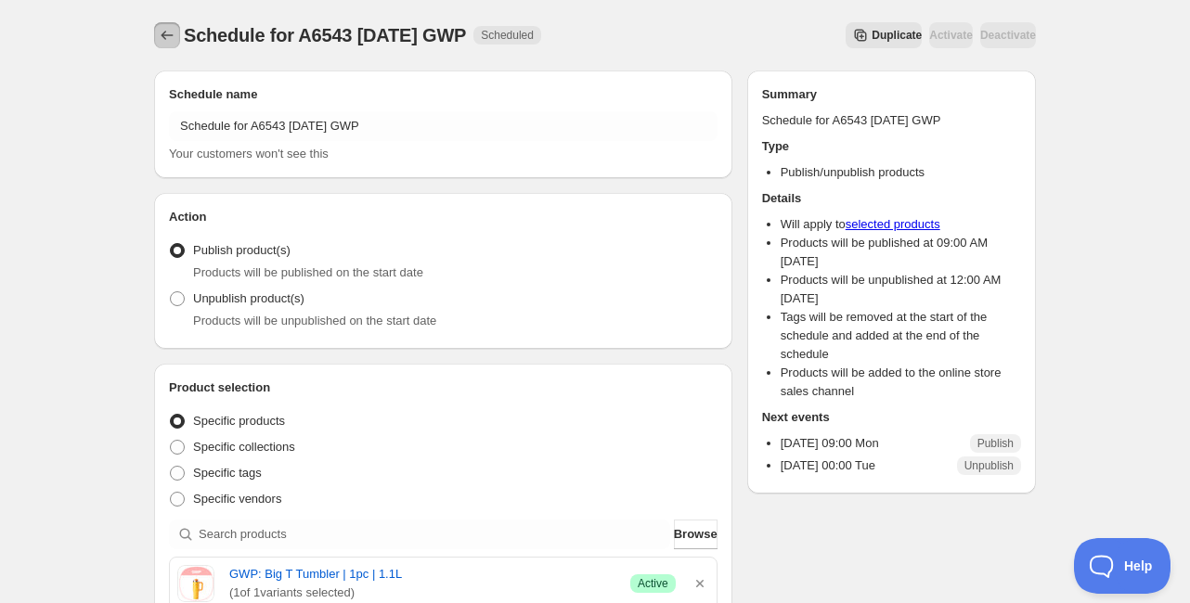
click at [178, 30] on button "Schedules" at bounding box center [167, 35] width 26 height 26
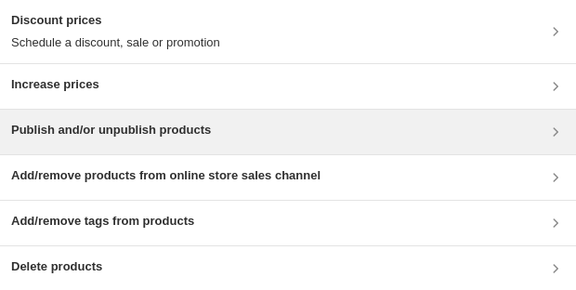
click at [110, 121] on h3 "Publish and/or unpublish products" at bounding box center [111, 130] width 200 height 19
